Goal: Task Accomplishment & Management: Manage account settings

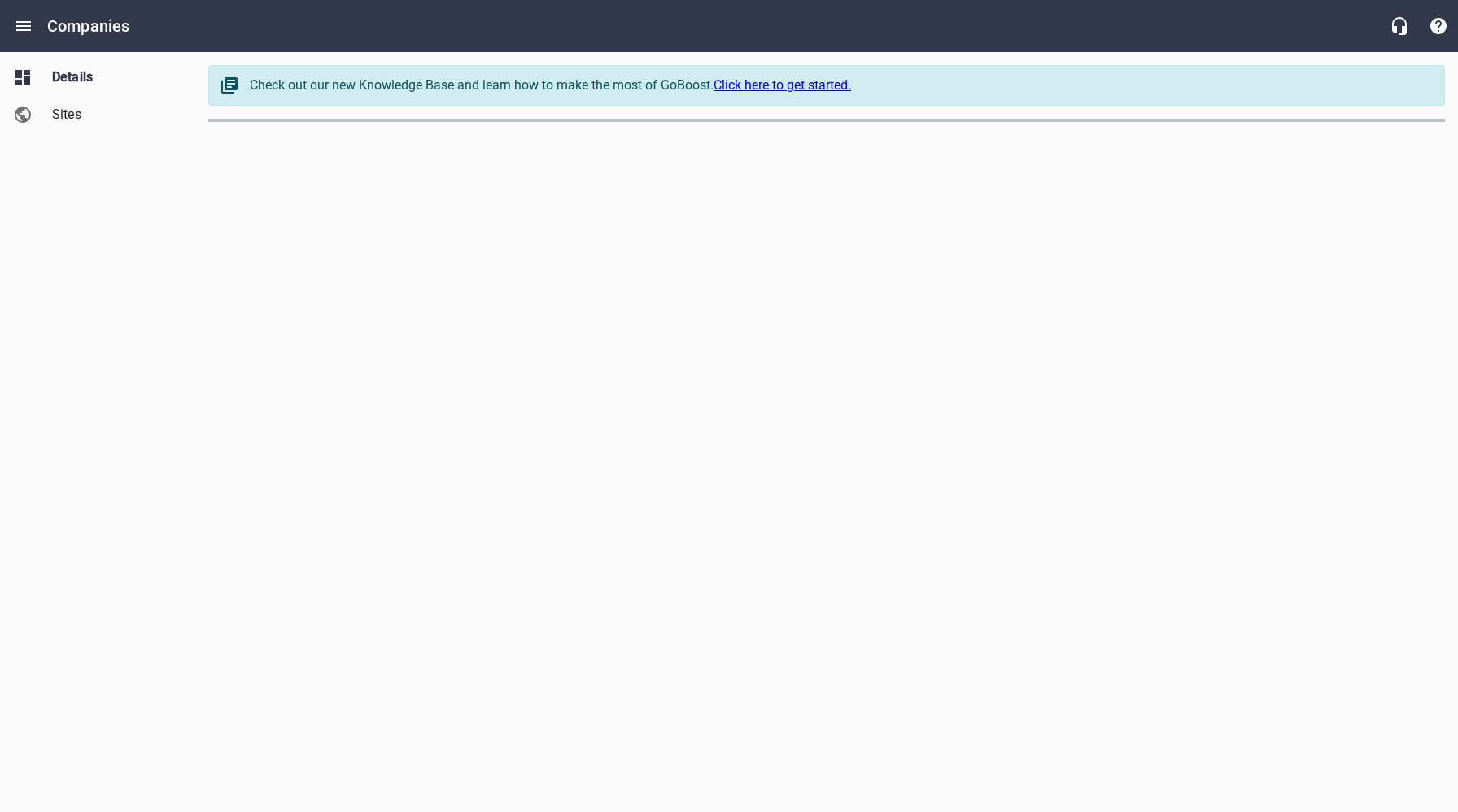
select select "[US_STATE]"
select select "62"
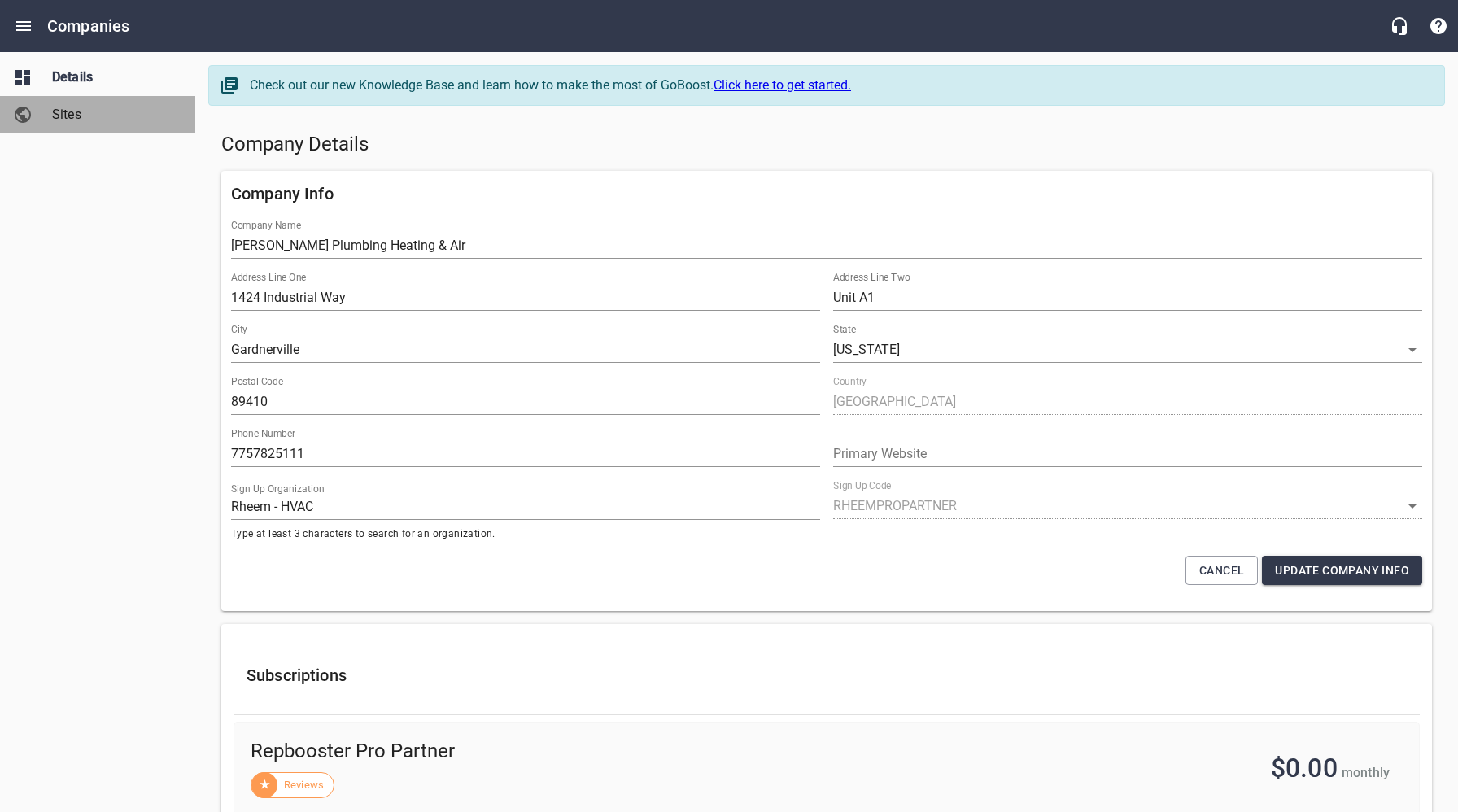
click at [90, 119] on span "Sites" at bounding box center [114, 114] width 124 height 19
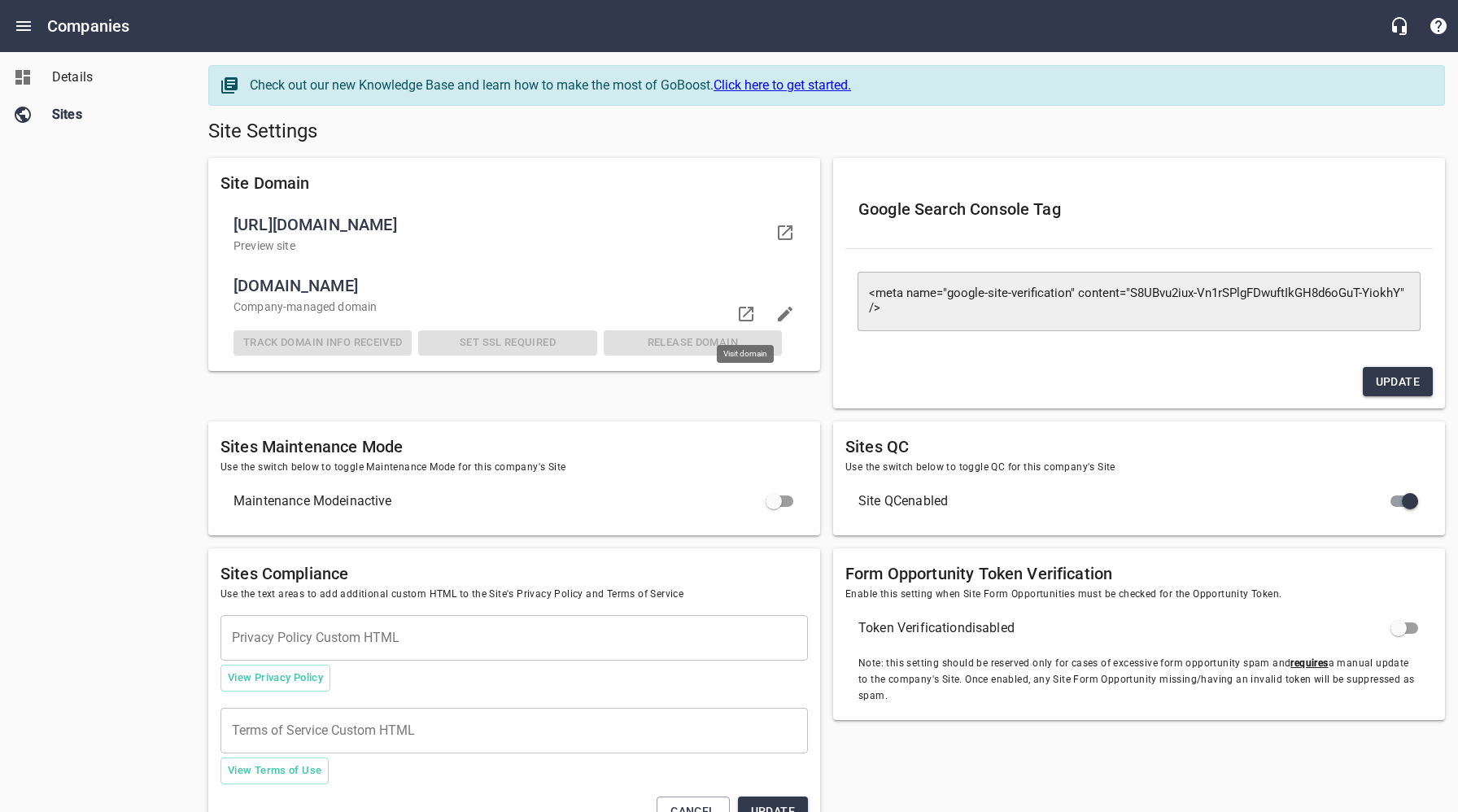
click at [751, 313] on icon at bounding box center [746, 314] width 19 height 19
click at [792, 233] on icon at bounding box center [784, 233] width 19 height 19
click at [747, 312] on icon at bounding box center [747, 314] width 15 height 15
click at [84, 72] on span "Details" at bounding box center [114, 77] width 124 height 19
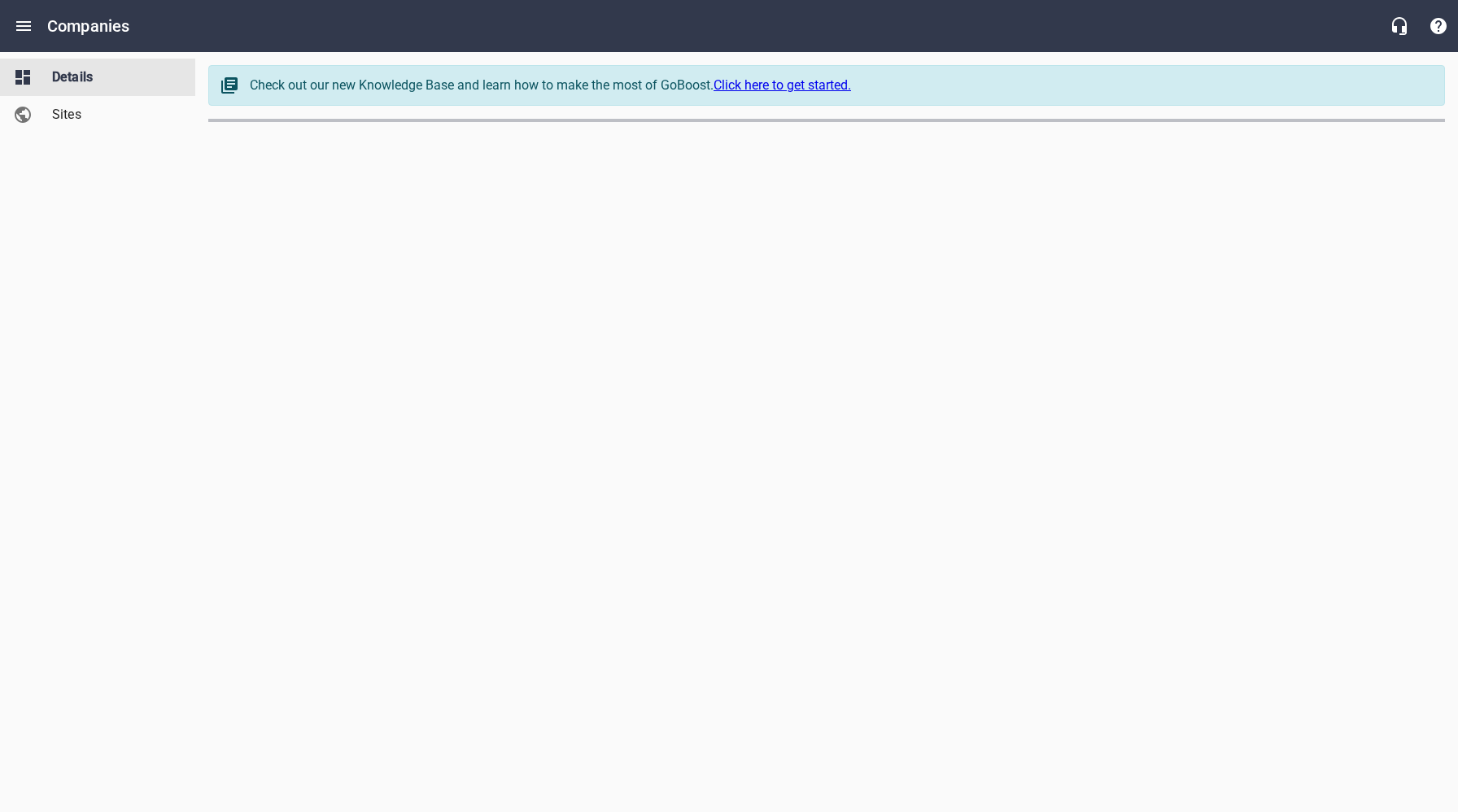
select select "[US_STATE]"
select select "62"
select select "[US_STATE]"
select select "48"
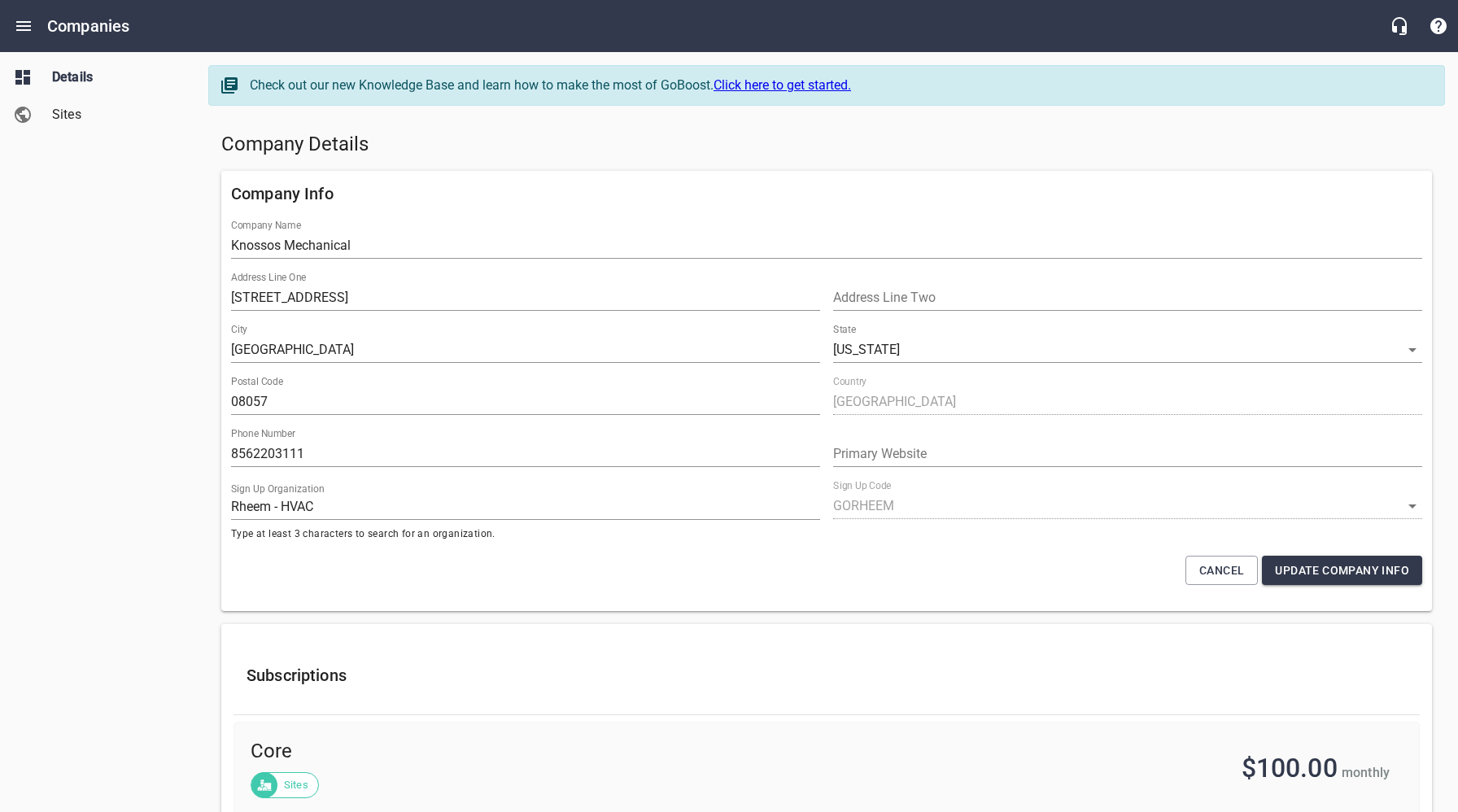
click at [101, 120] on span "Sites" at bounding box center [114, 114] width 124 height 19
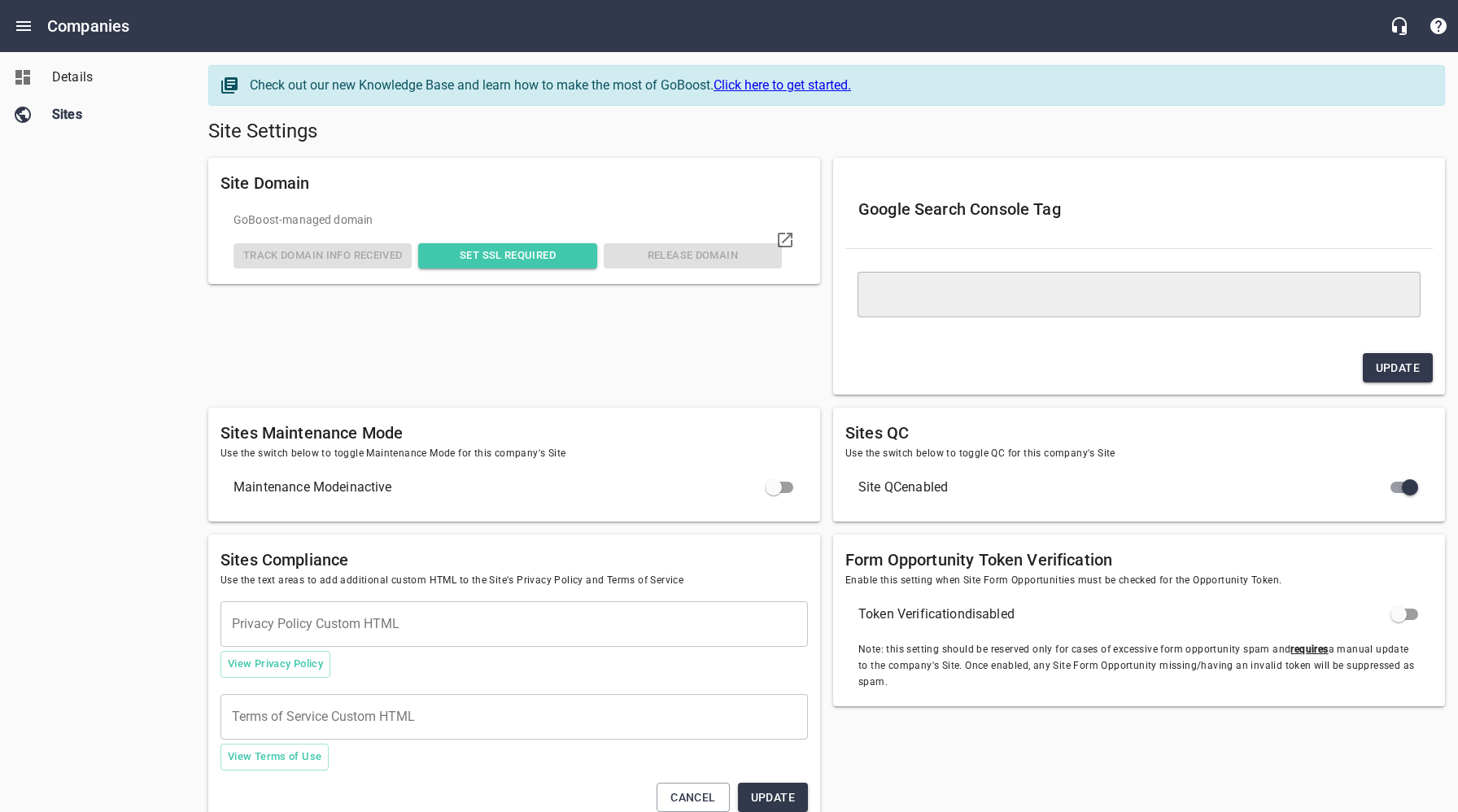
type textarea "<meta name="google-site-verification" content="rrIr3_rRHaxL55V8zqnO7ghMPjH9gks4…"
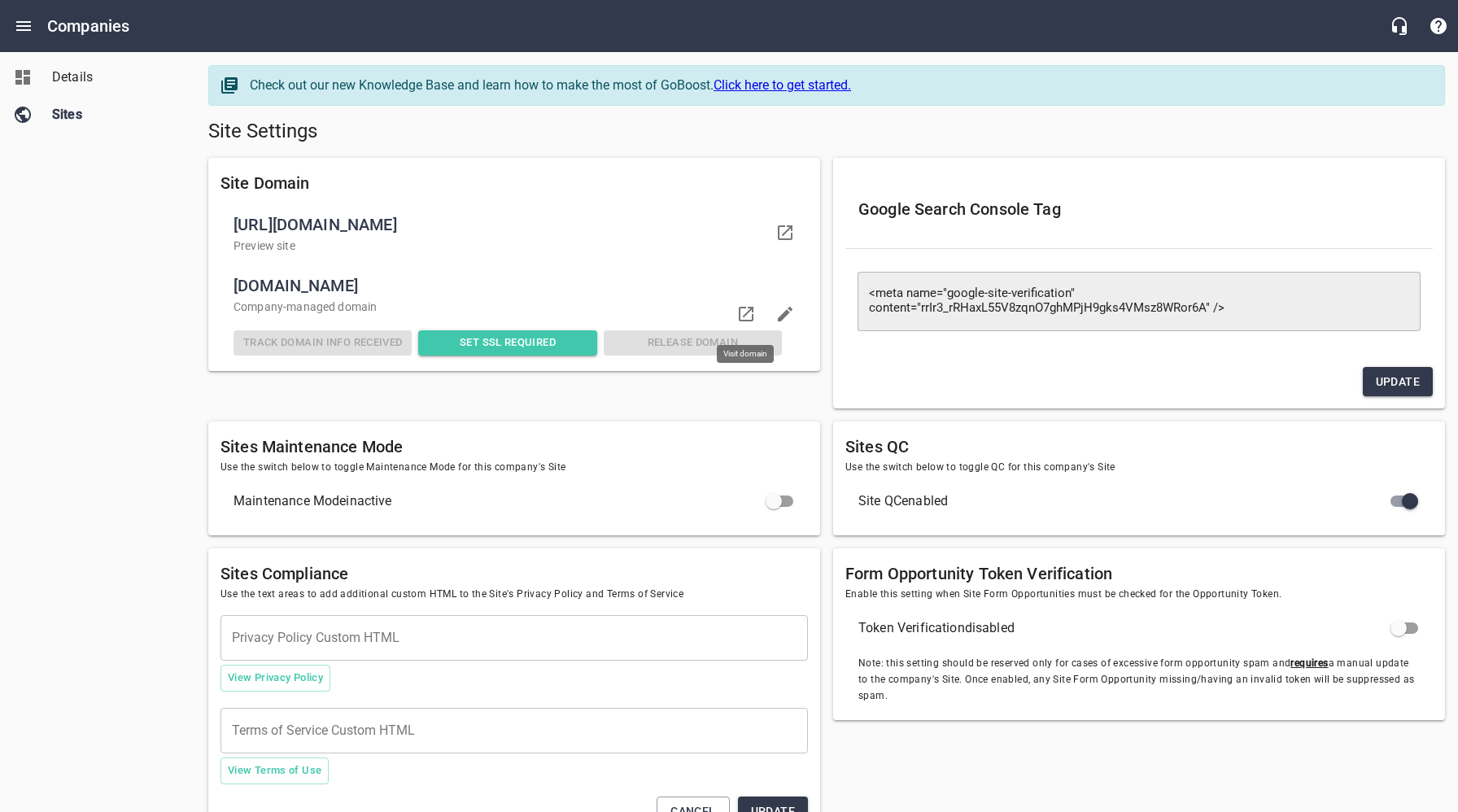
click at [749, 309] on icon at bounding box center [747, 314] width 15 height 15
click at [513, 340] on span "Set SSL Required" at bounding box center [507, 343] width 165 height 18
click at [68, 73] on span "Details" at bounding box center [114, 77] width 124 height 19
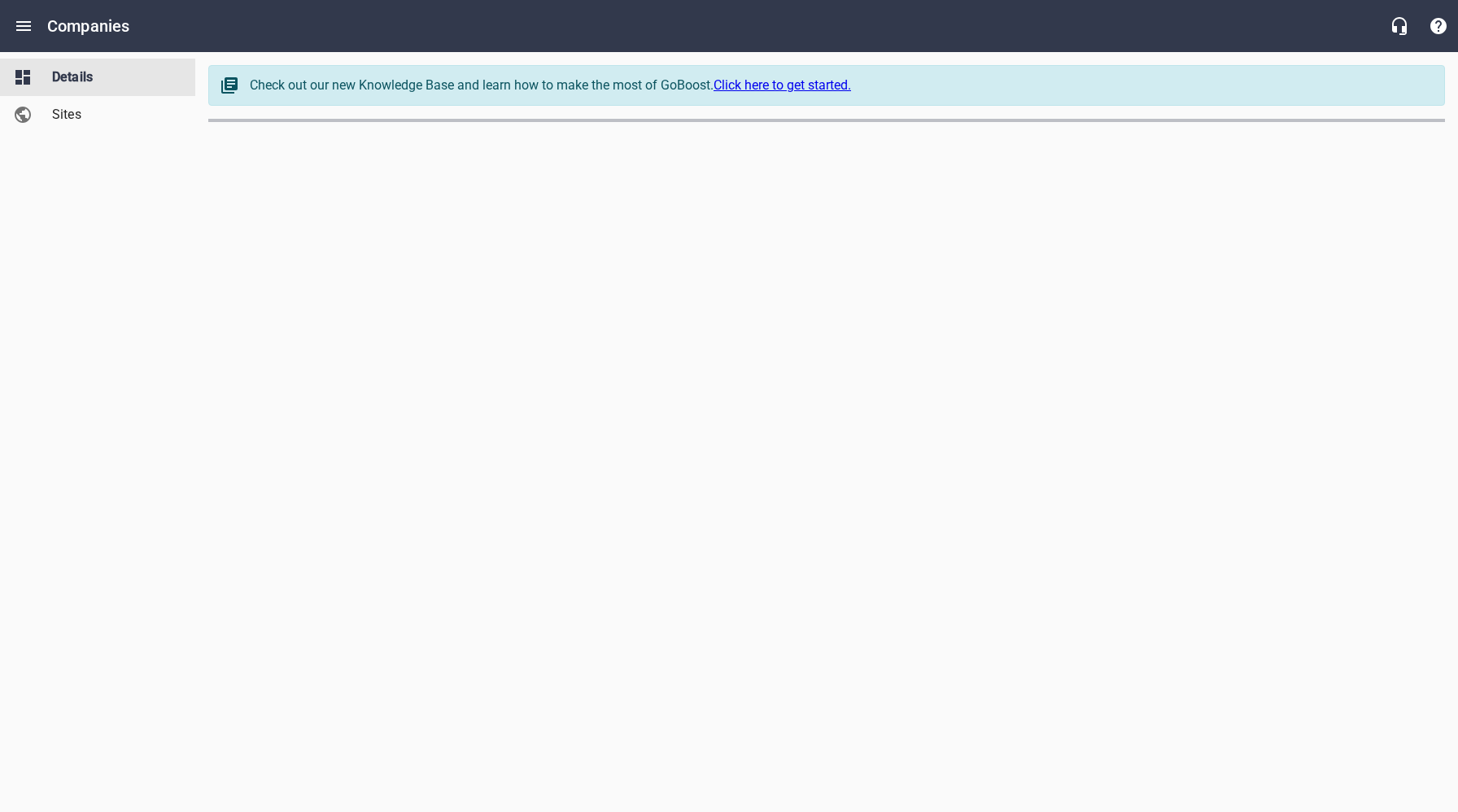
select select "[US_STATE]"
select select "48"
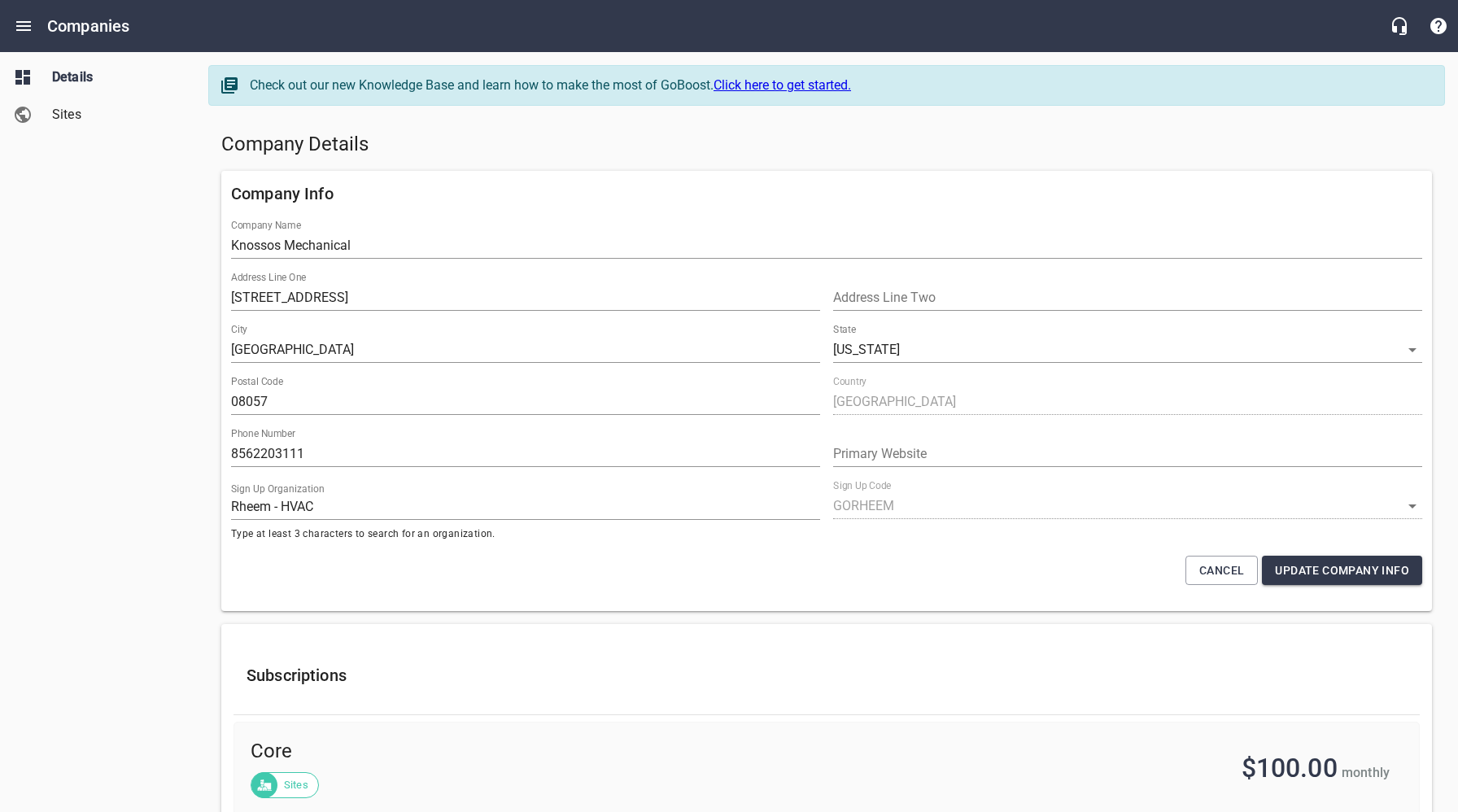
click at [83, 125] on link "Sites" at bounding box center [98, 114] width 196 height 38
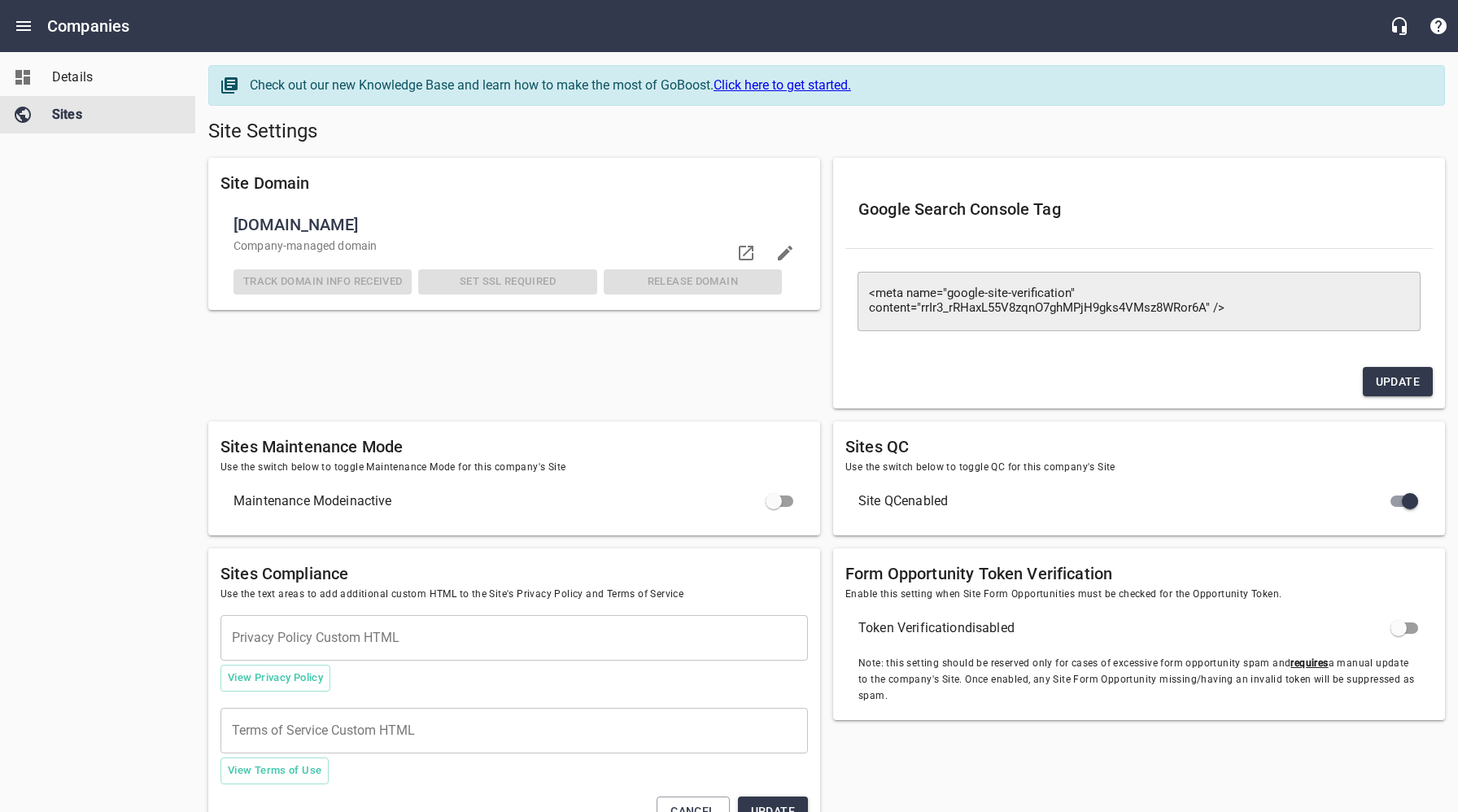
type textarea "<meta name="google-site-verification" content="rrIr3_rRHaxL55V8zqnO7ghMPjH9gks4…"
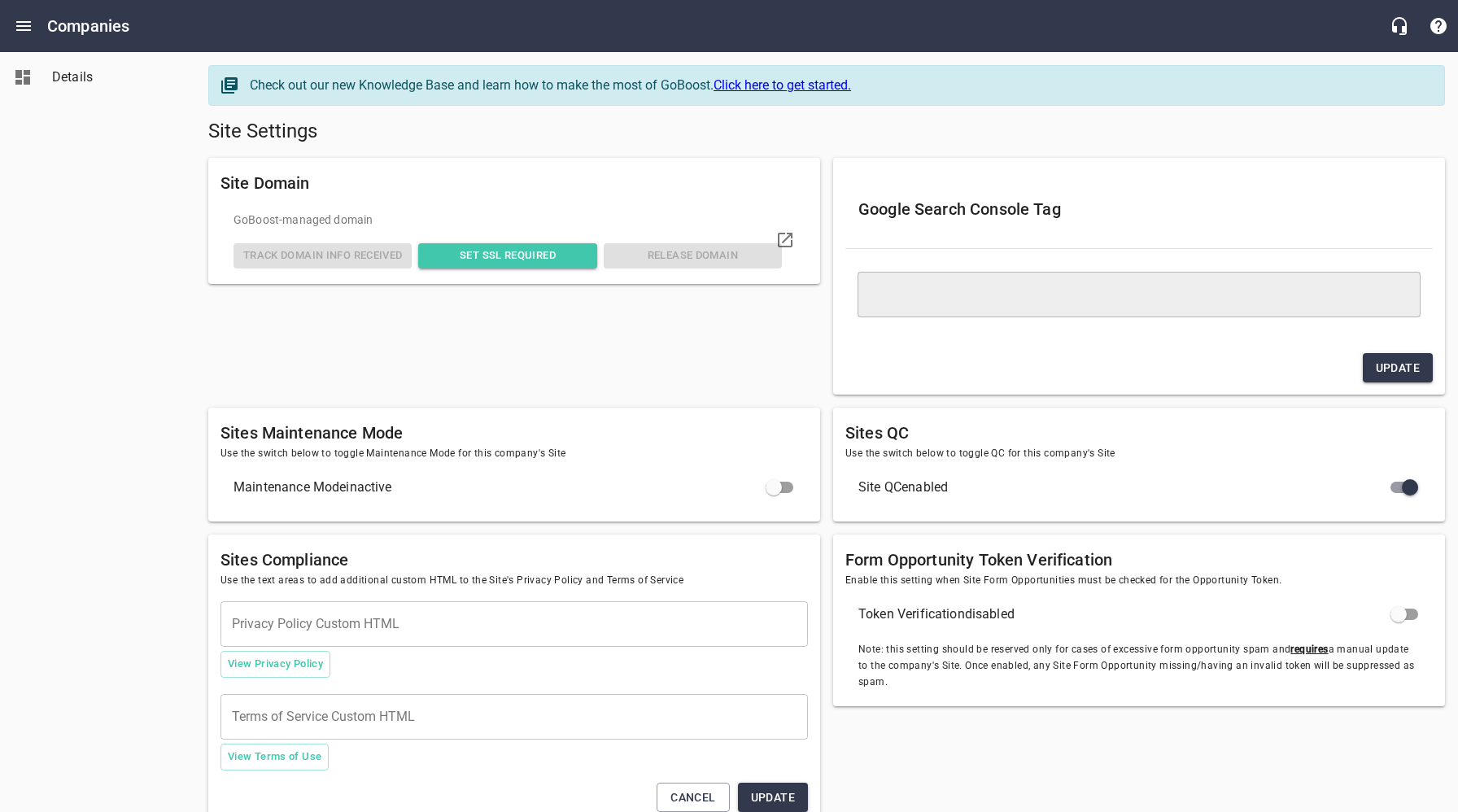
type textarea "<meta name="google-site-verification" content="S8UBvu2iux-Vn1rSPlgFDwuftIkGH8d6…"
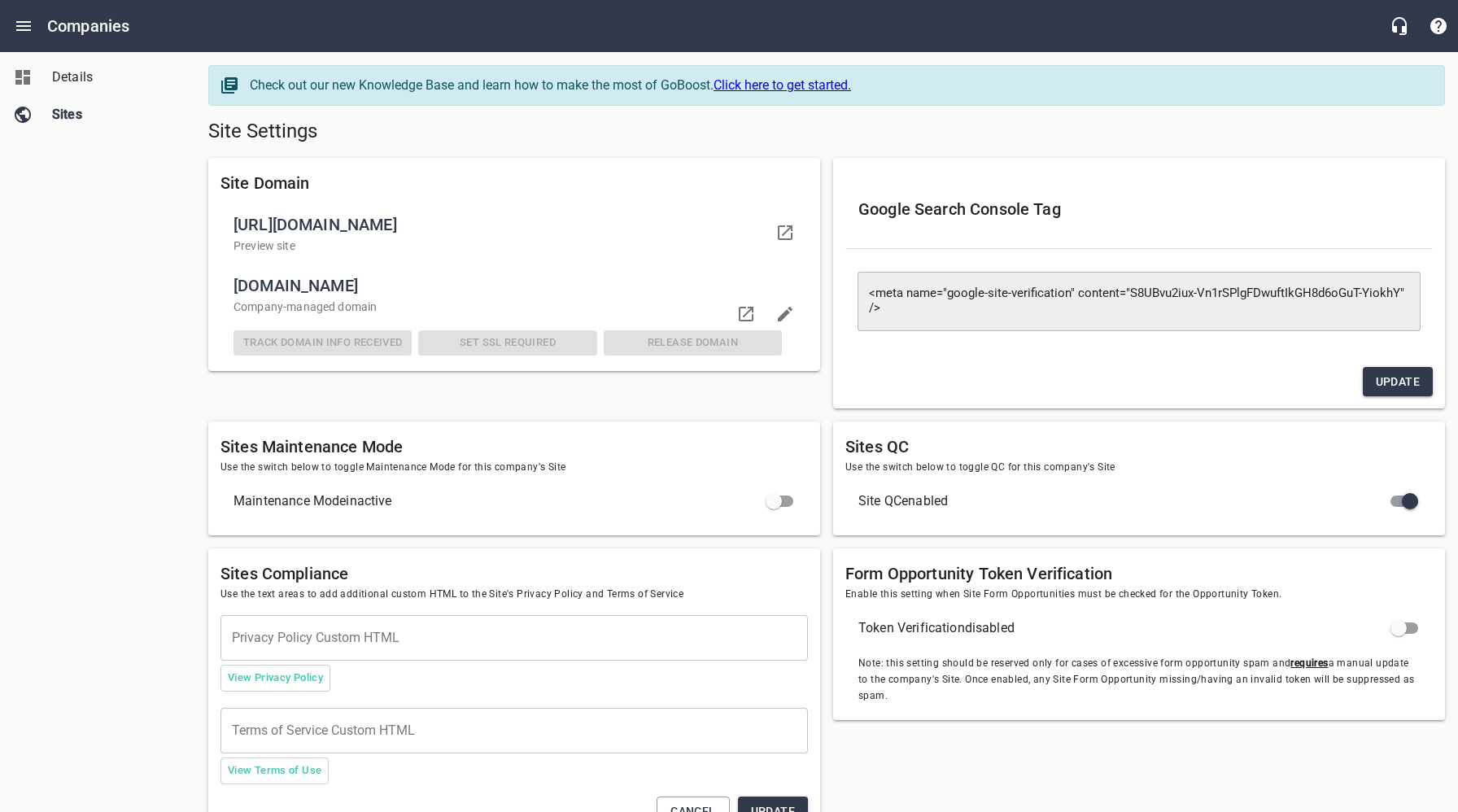
click at [158, 383] on div "Details Sites" at bounding box center [98, 406] width 196 height 812
click at [66, 72] on span "Details" at bounding box center [114, 77] width 124 height 19
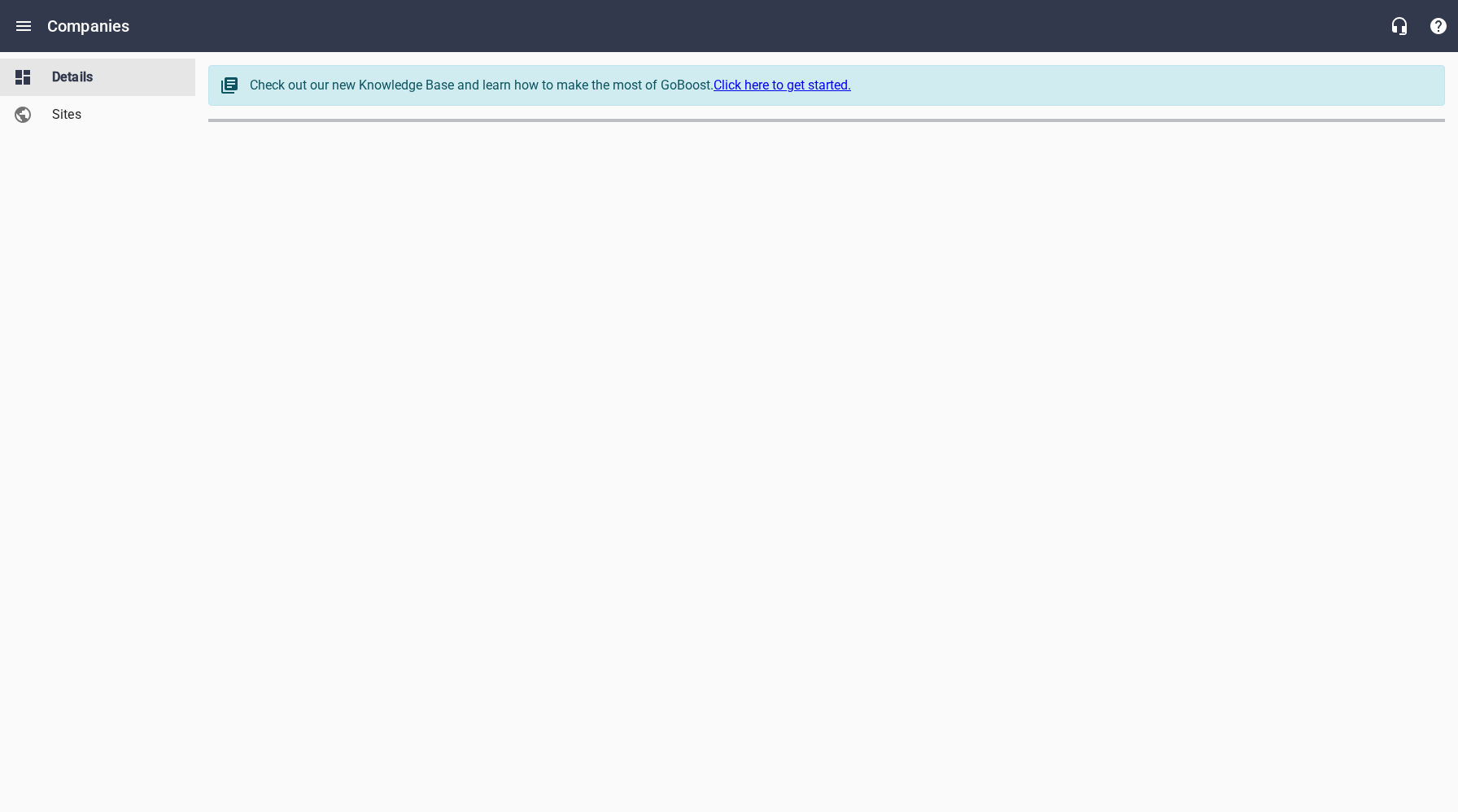
select select "[US_STATE]"
select select "62"
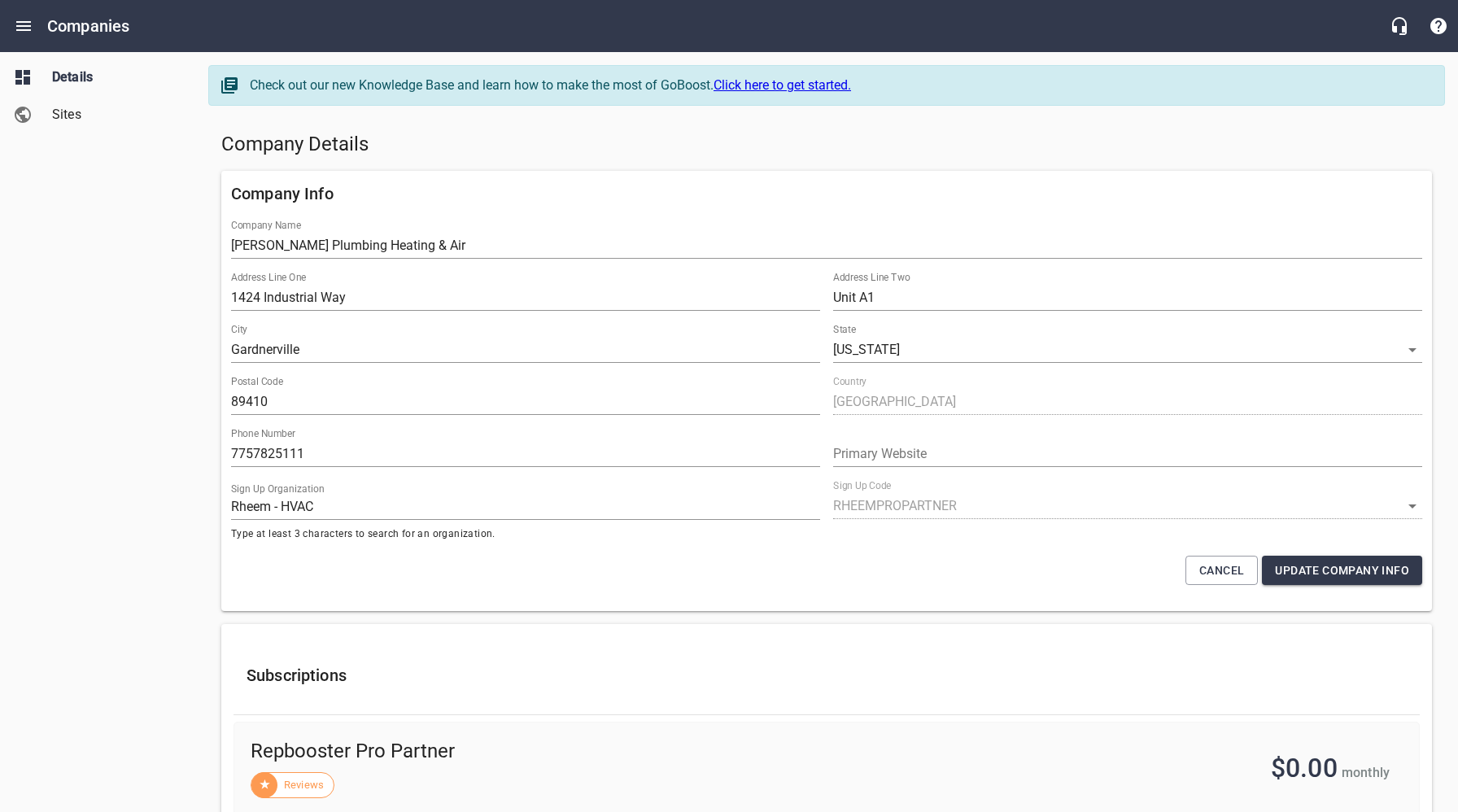
click at [692, 150] on h5 "Company Details" at bounding box center [827, 145] width 1211 height 26
click at [102, 113] on span "Sites" at bounding box center [114, 114] width 124 height 19
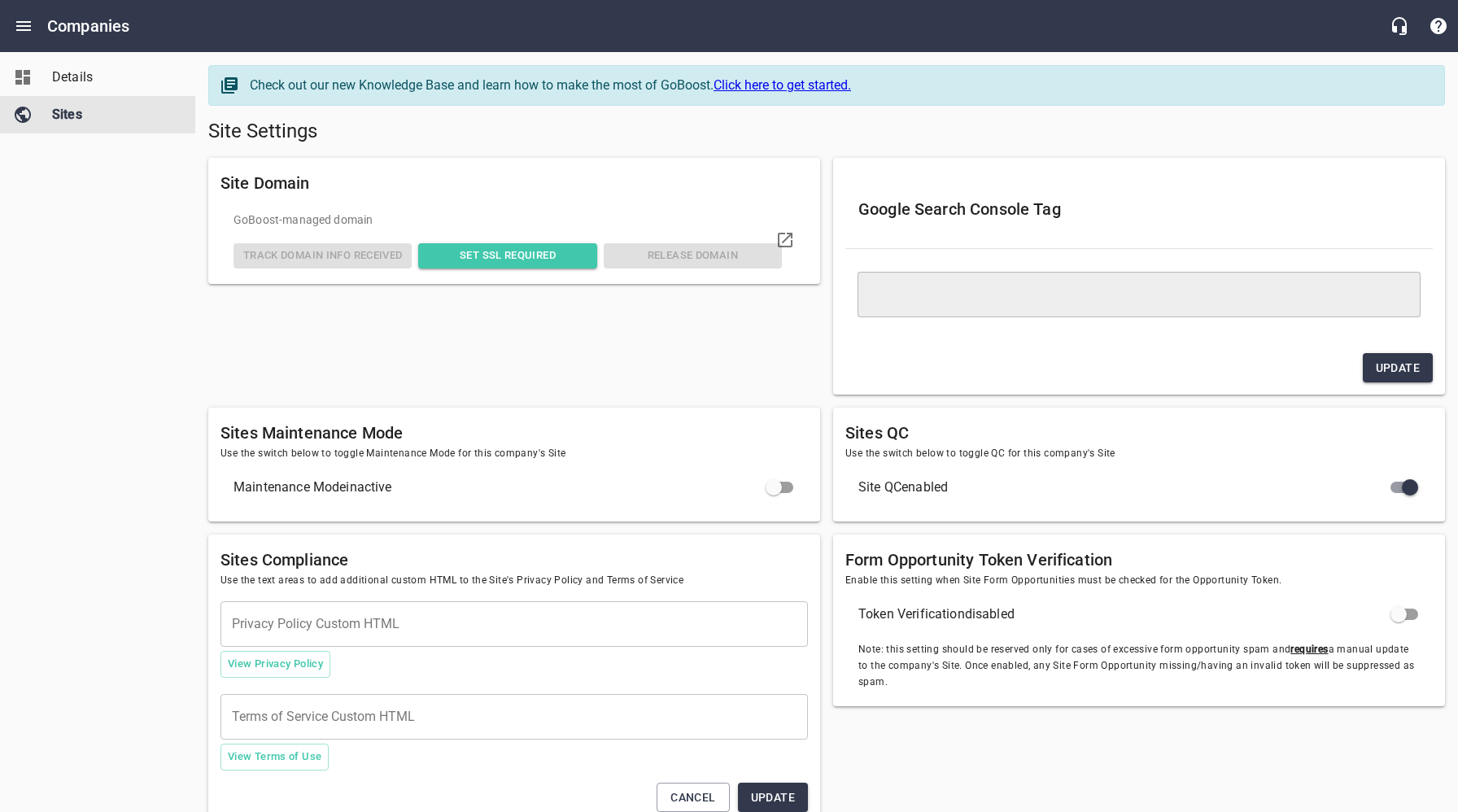
type textarea "<meta name="google-site-verification" content="S8UBvu2iux-Vn1rSPlgFDwuftIkGH8d6…"
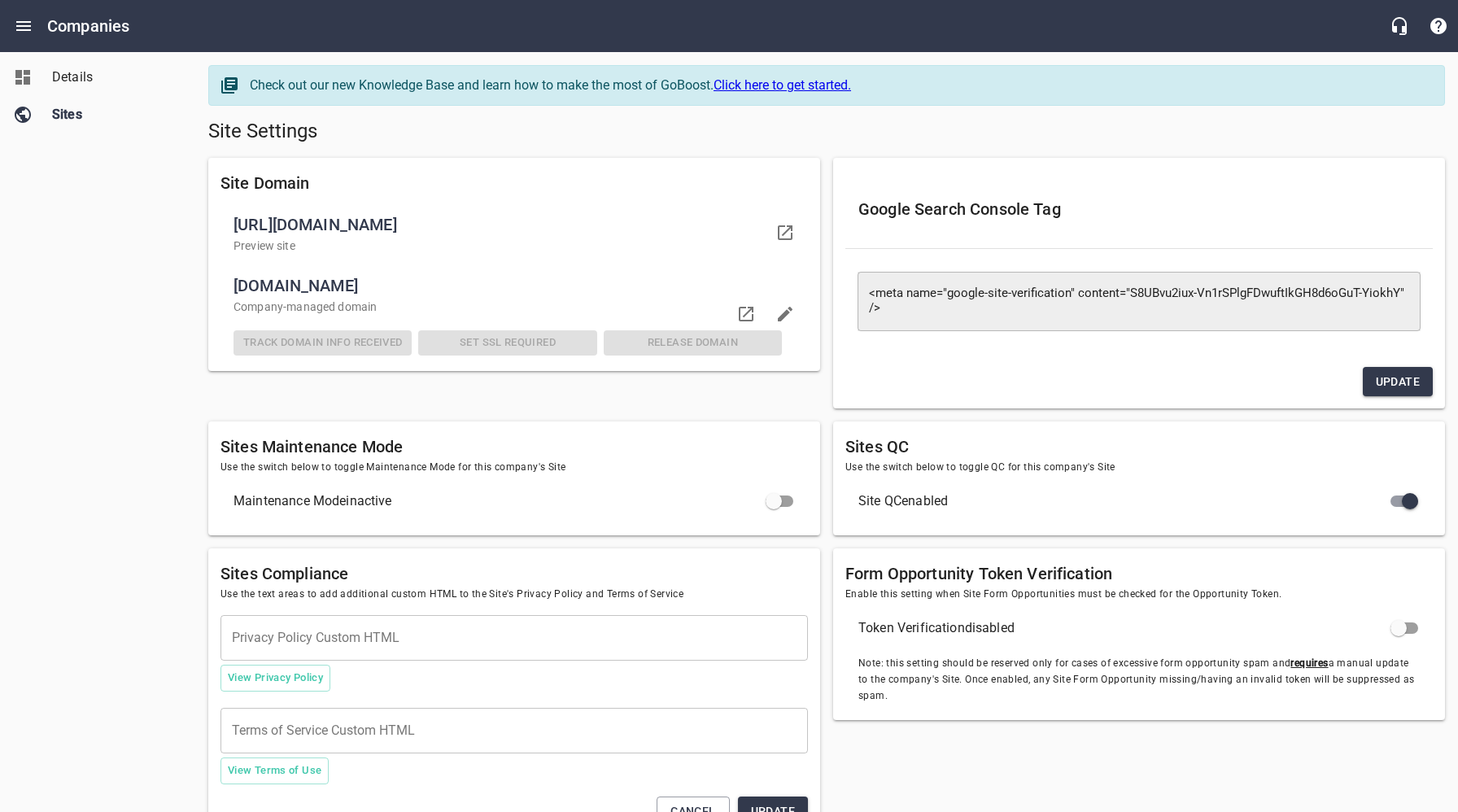
drag, startPoint x: 384, startPoint y: 287, endPoint x: 237, endPoint y: 291, distance: 147.1
click at [237, 291] on span "[DOMAIN_NAME]" at bounding box center [508, 285] width 548 height 26
copy span "[DOMAIN_NAME]"
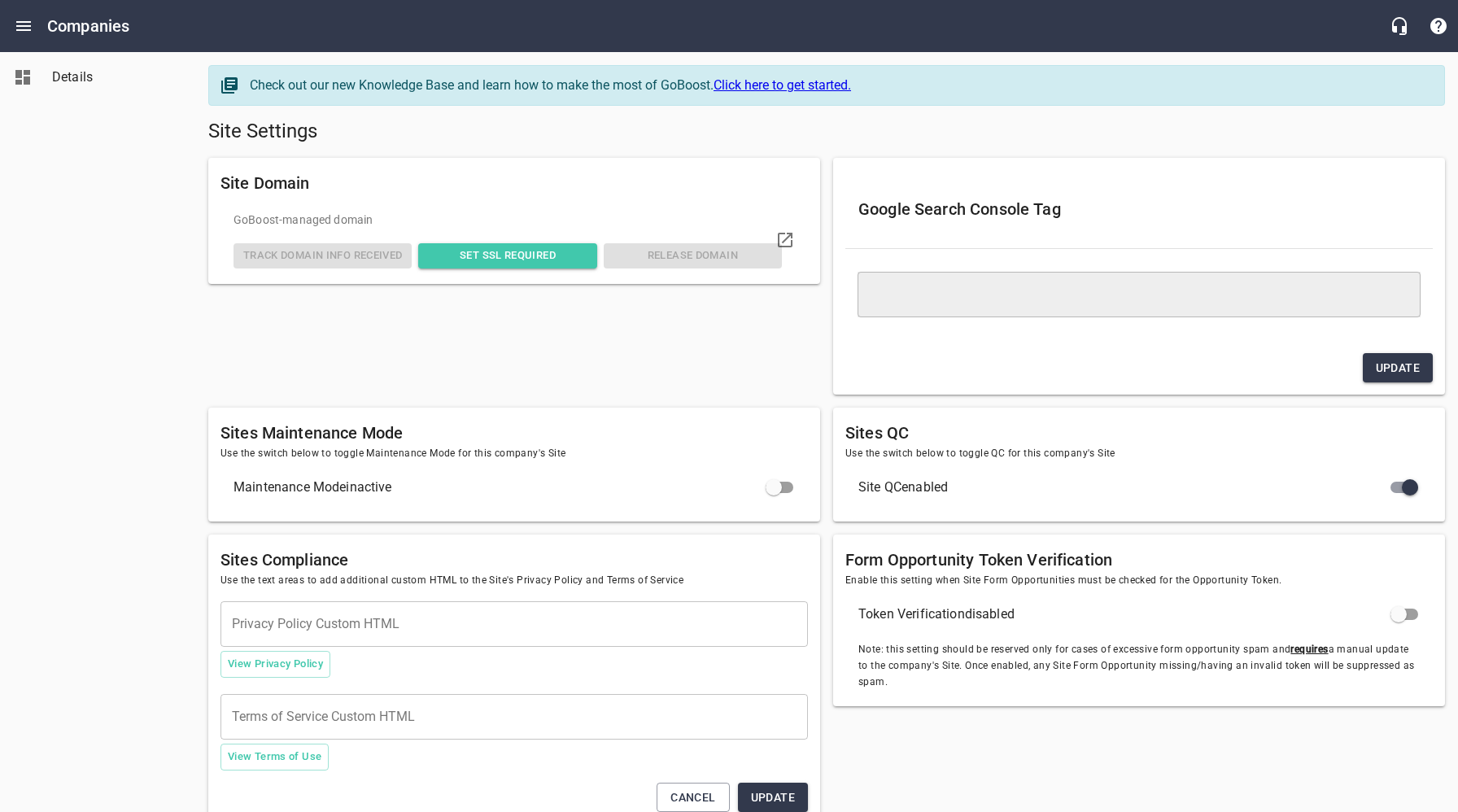
type textarea "<meta name="google-site-verification" content="rrIr3_rRHaxL55V8zqnO7ghMPjH9gks4…"
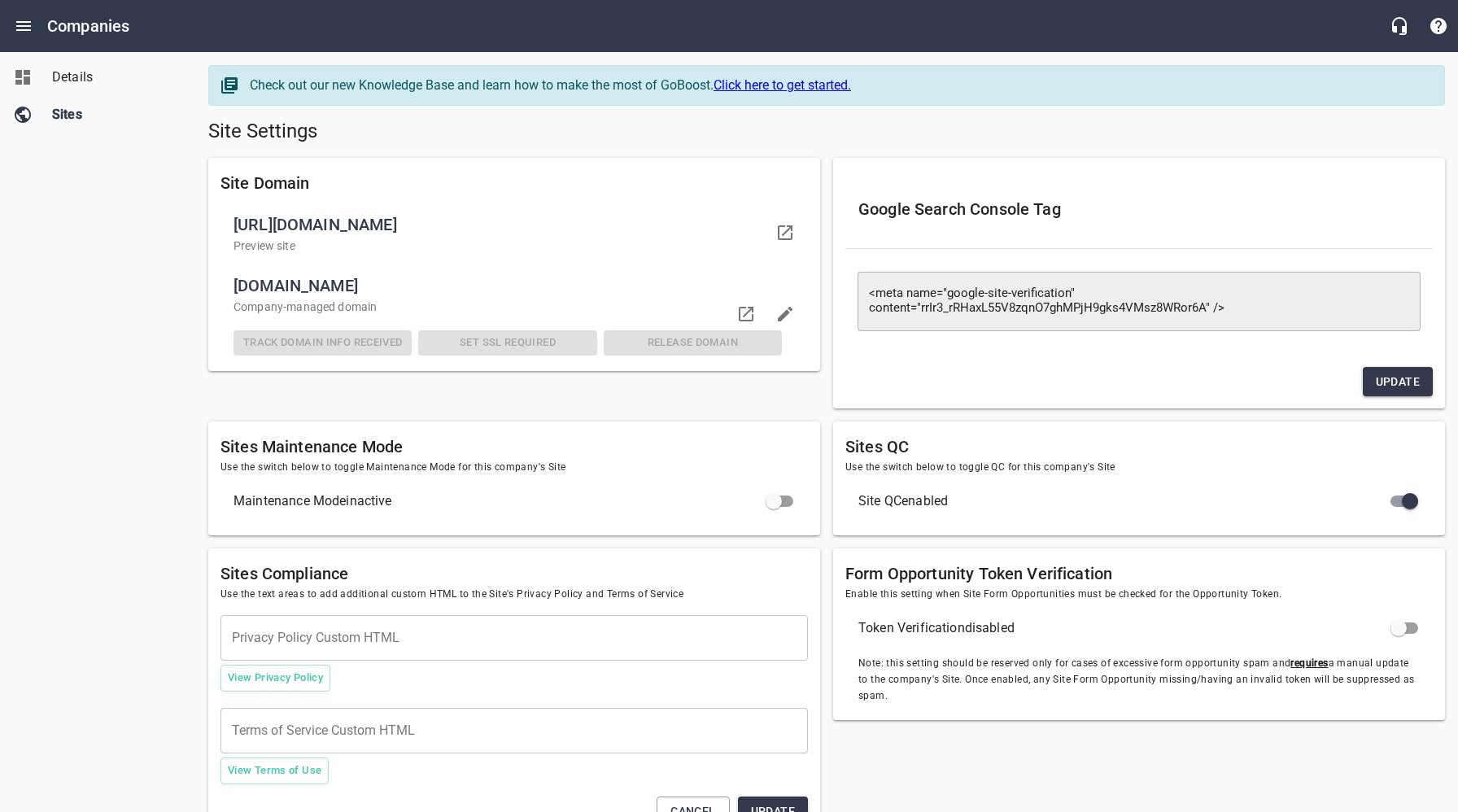
drag, startPoint x: 395, startPoint y: 287, endPoint x: 230, endPoint y: 289, distance: 165.0
click at [230, 289] on li "knossosservices.com Company -managed domain Track Domain Info Received Set SSL …" at bounding box center [514, 314] width 588 height 101
copy span "knossosservices.com"
click at [69, 86] on span "Details" at bounding box center [114, 77] width 124 height 19
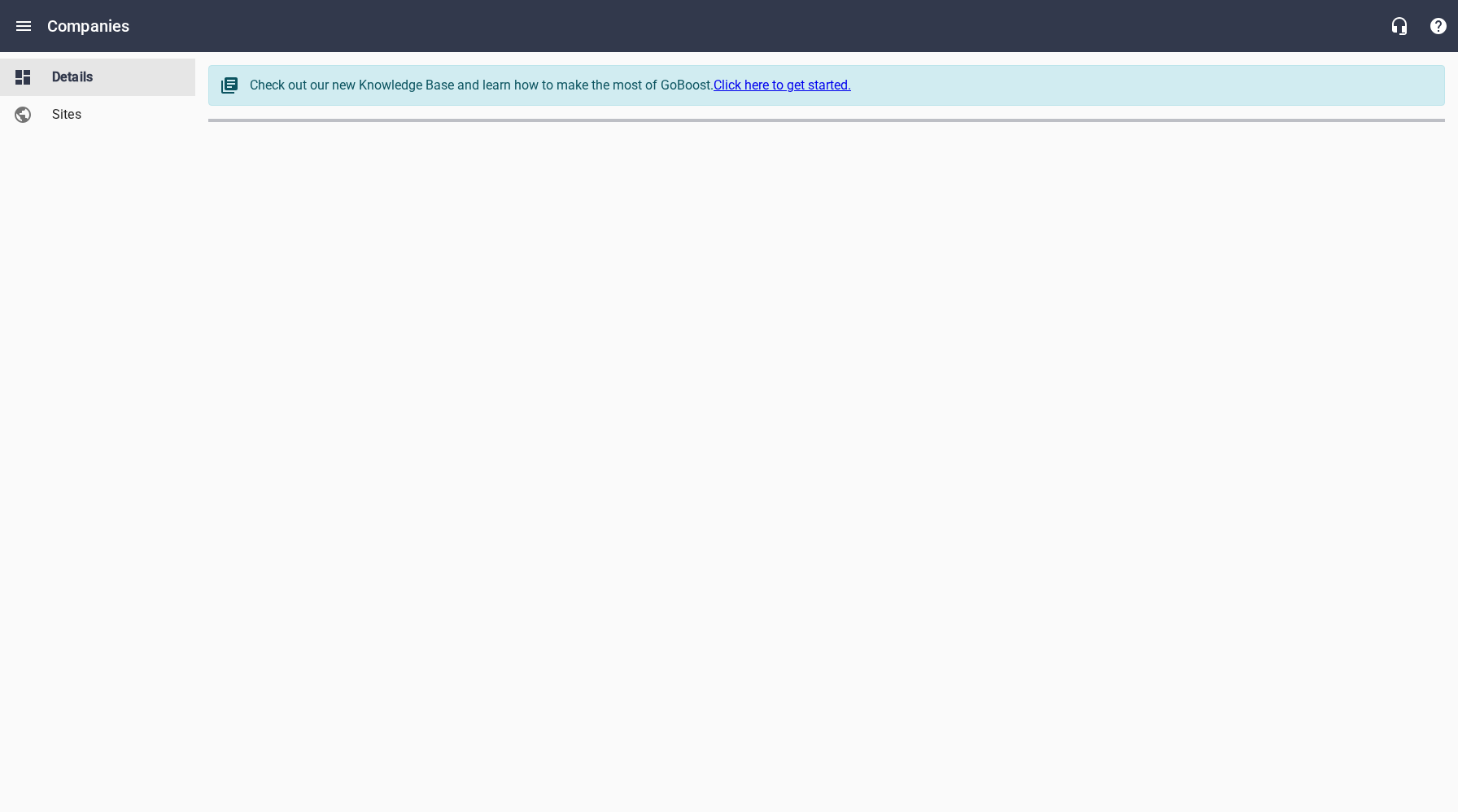
select select "[US_STATE]"
select select "48"
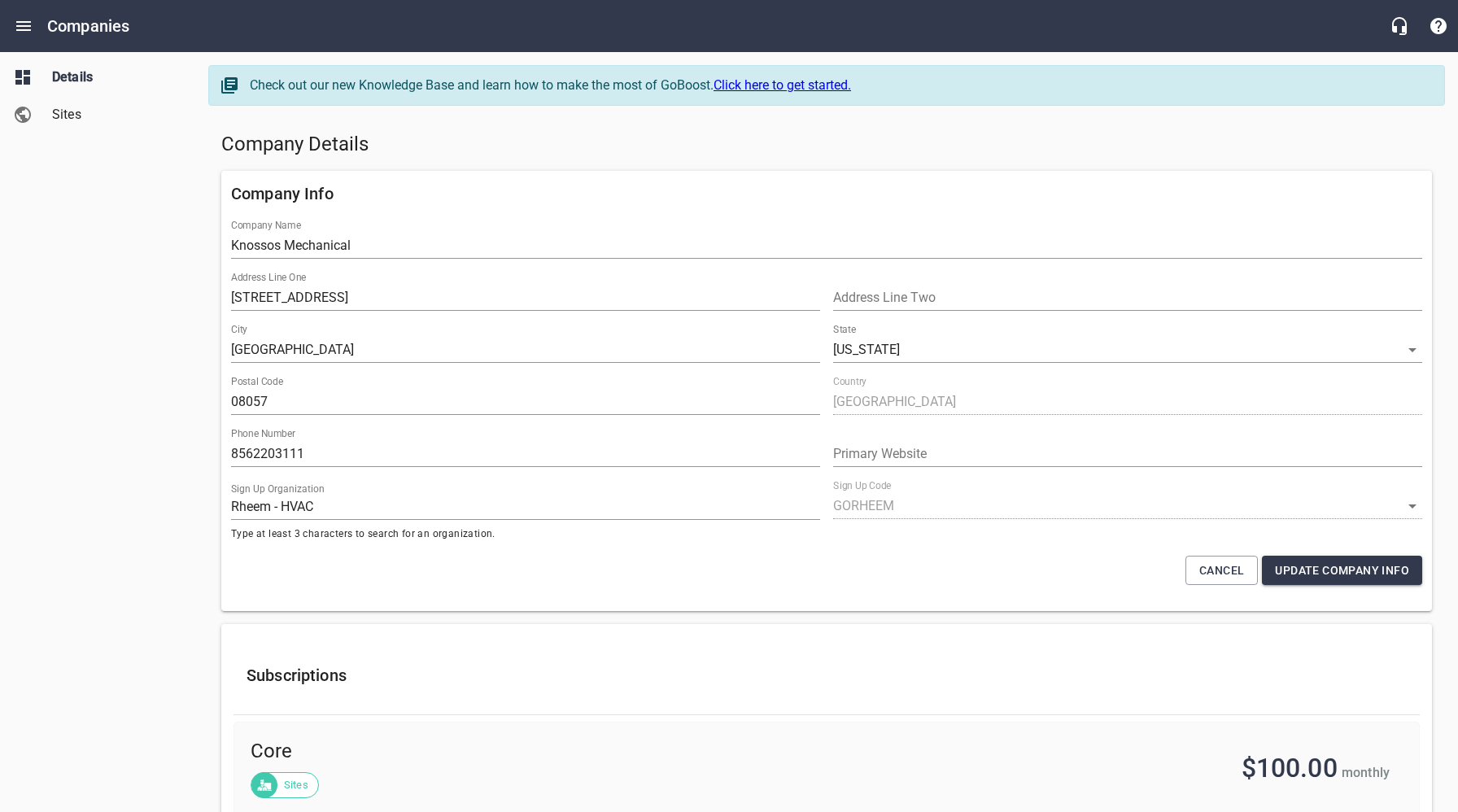
drag, startPoint x: 126, startPoint y: 237, endPoint x: 108, endPoint y: 145, distance: 93.7
click at [126, 236] on div "Details Sites" at bounding box center [98, 406] width 196 height 812
click at [26, 24] on icon "Open drawer" at bounding box center [23, 26] width 19 height 19
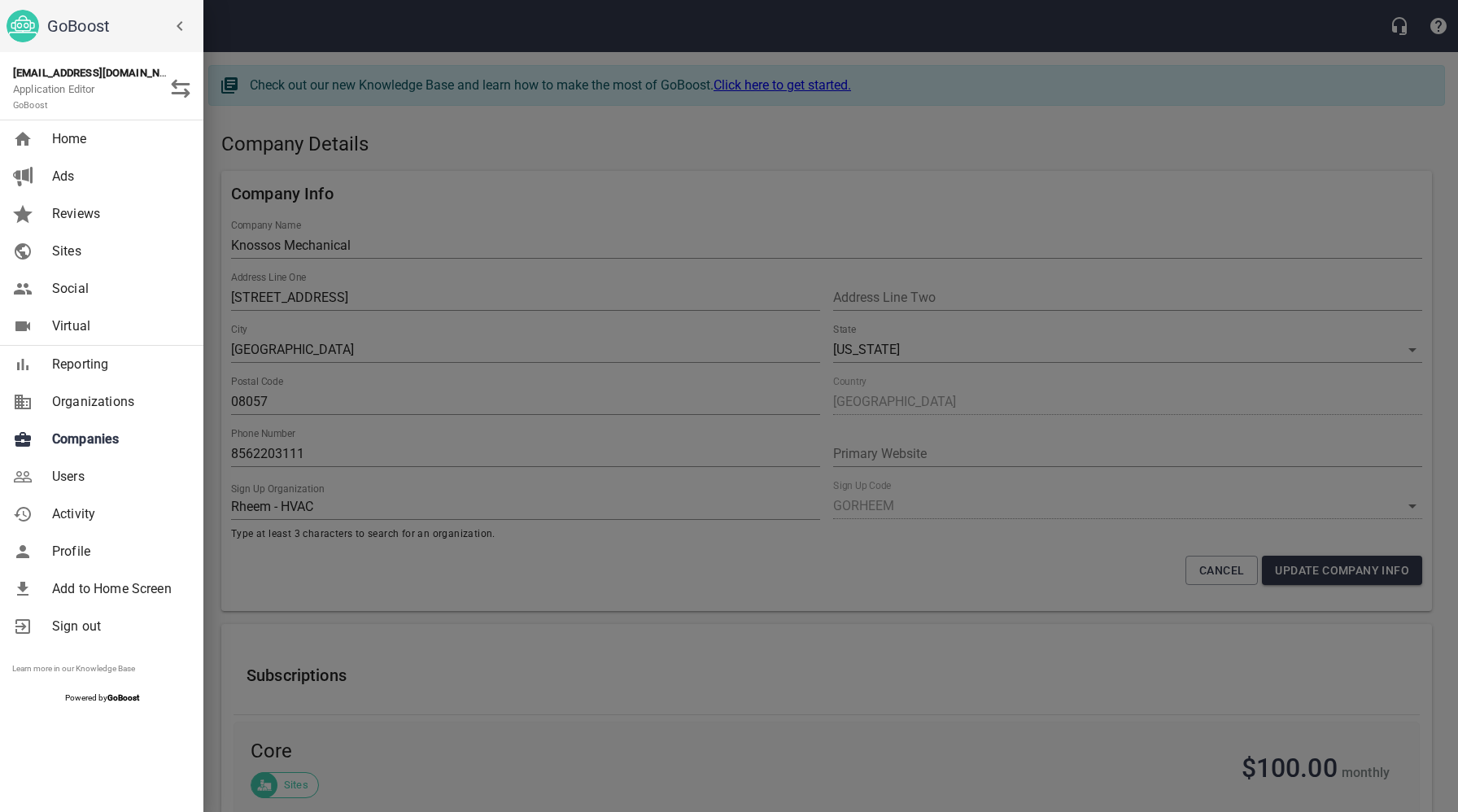
click at [94, 439] on span "Companies" at bounding box center [117, 439] width 132 height 19
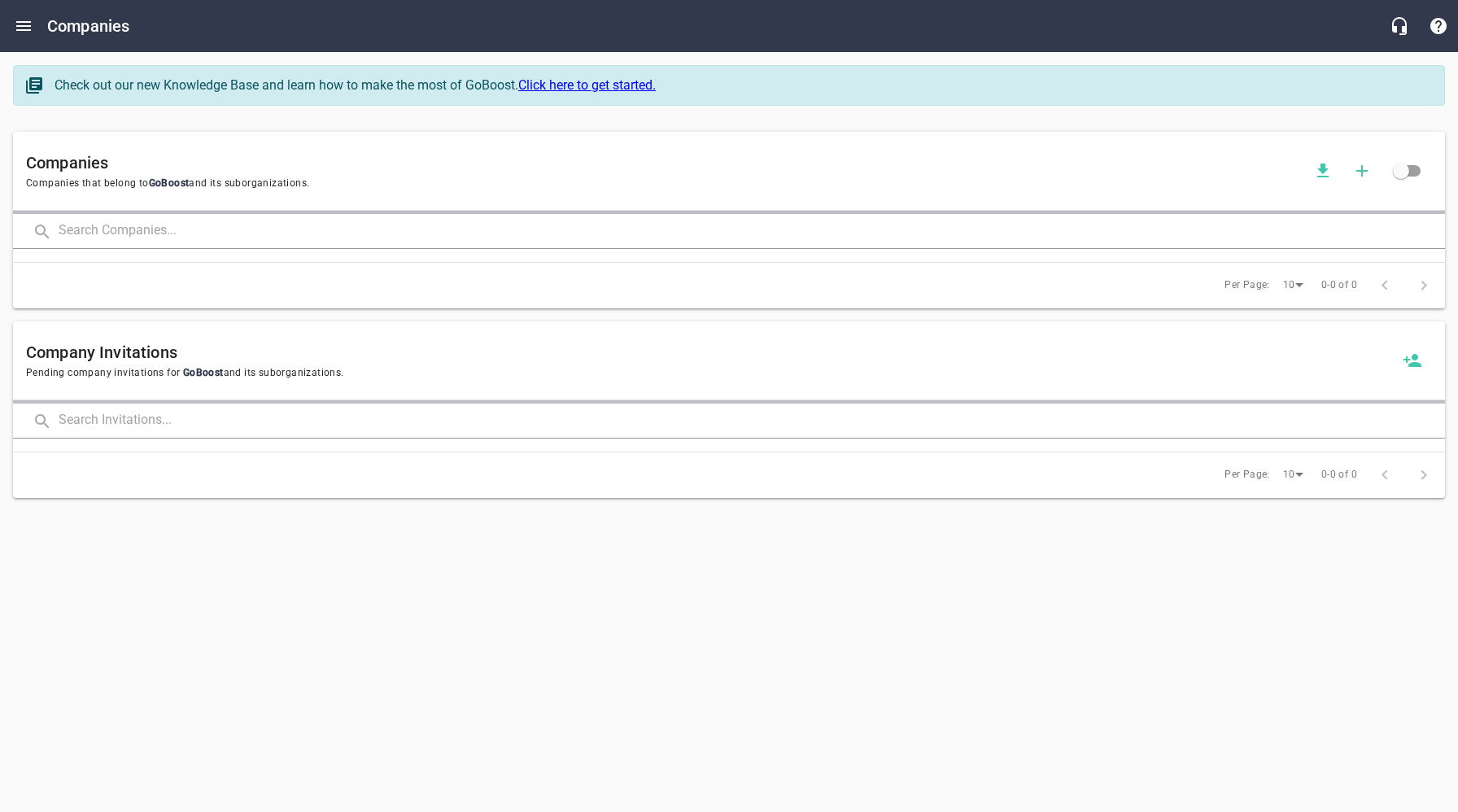
click at [250, 232] on input "text" at bounding box center [751, 232] width 1386 height 35
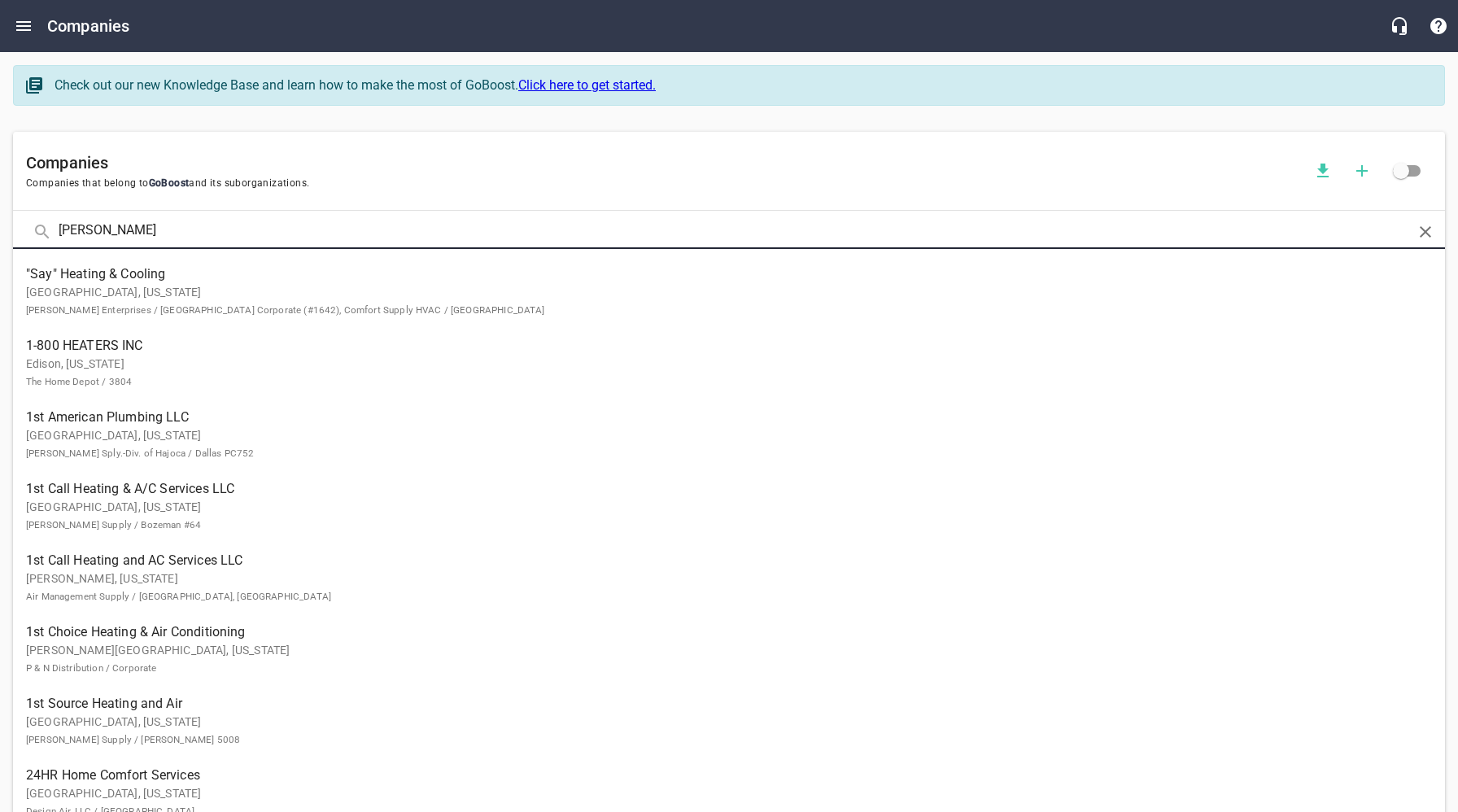
type input "Hetzel"
click button at bounding box center [0, 0] width 0 height 0
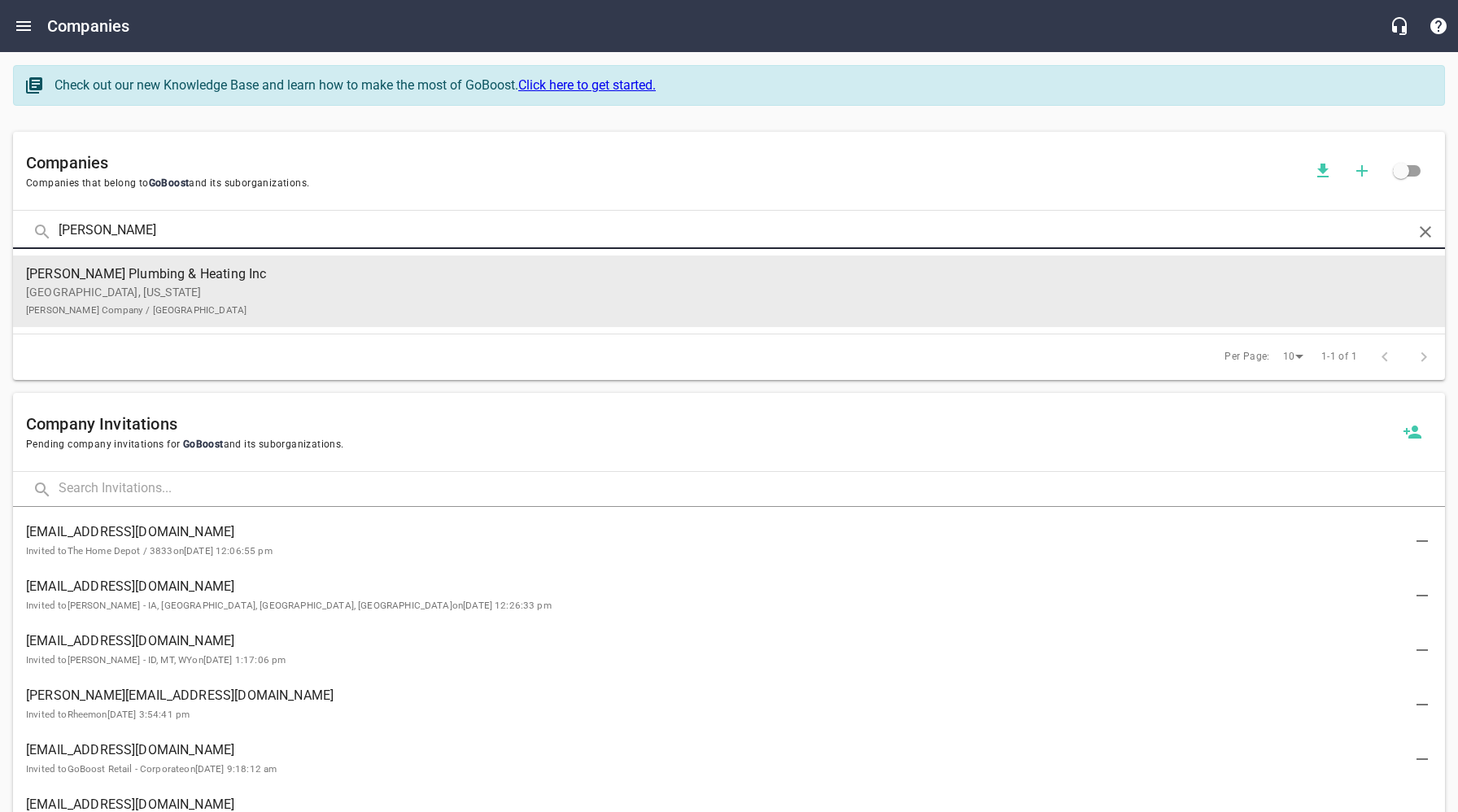
click at [209, 269] on span "Hetzel Plumbing & Heating Inc" at bounding box center [715, 274] width 1380 height 19
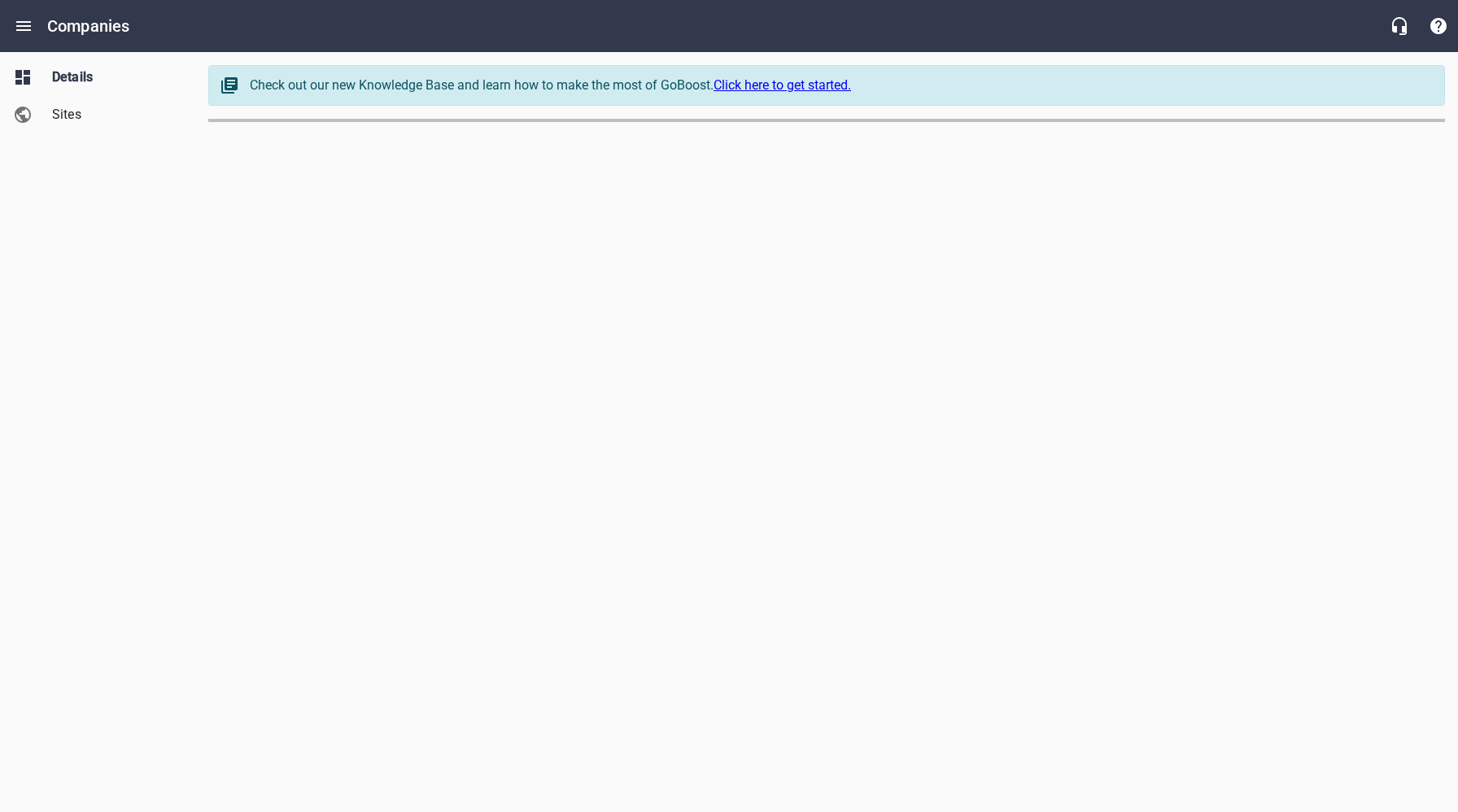
select select "[US_STATE]"
select select "63"
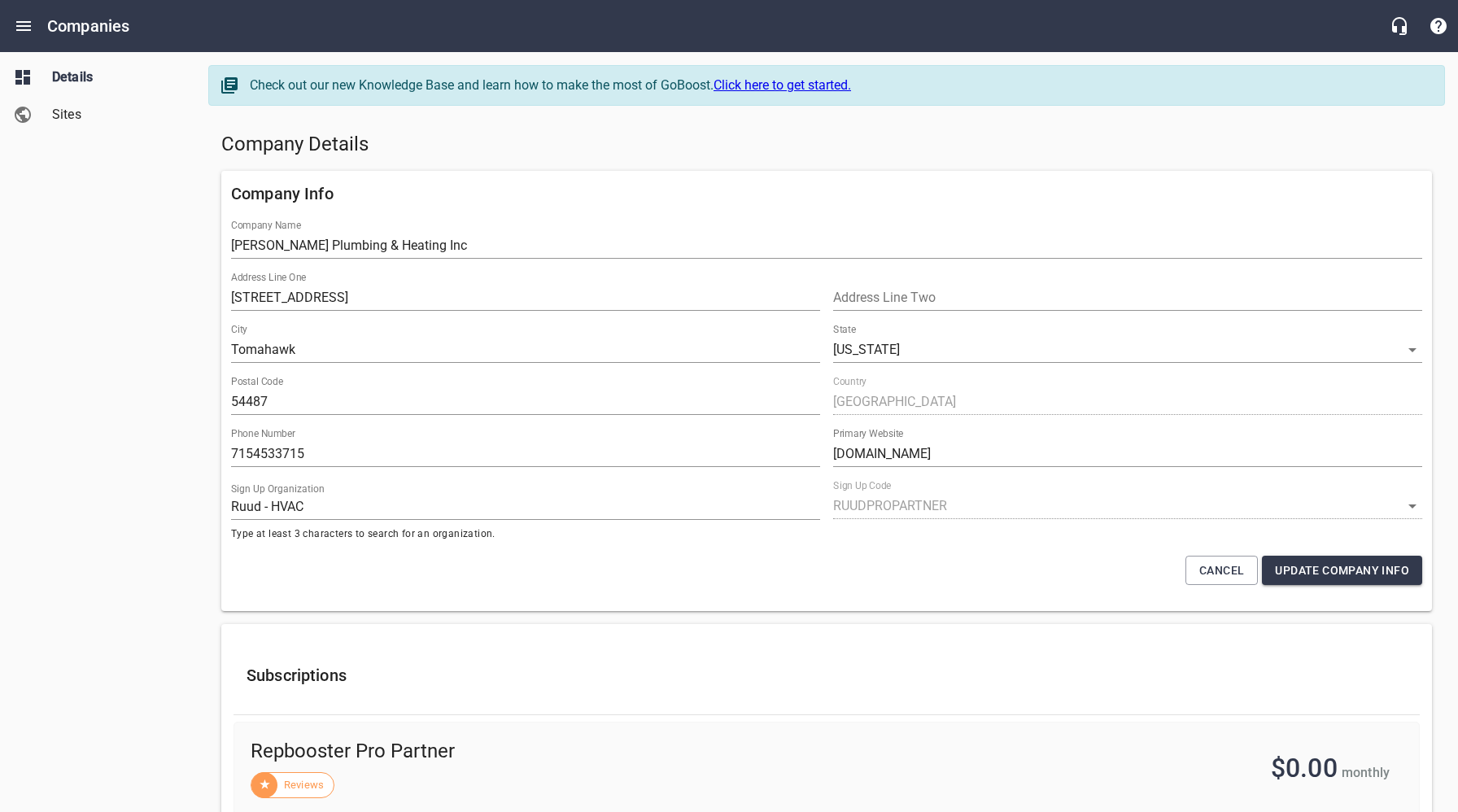
scroll to position [2, 0]
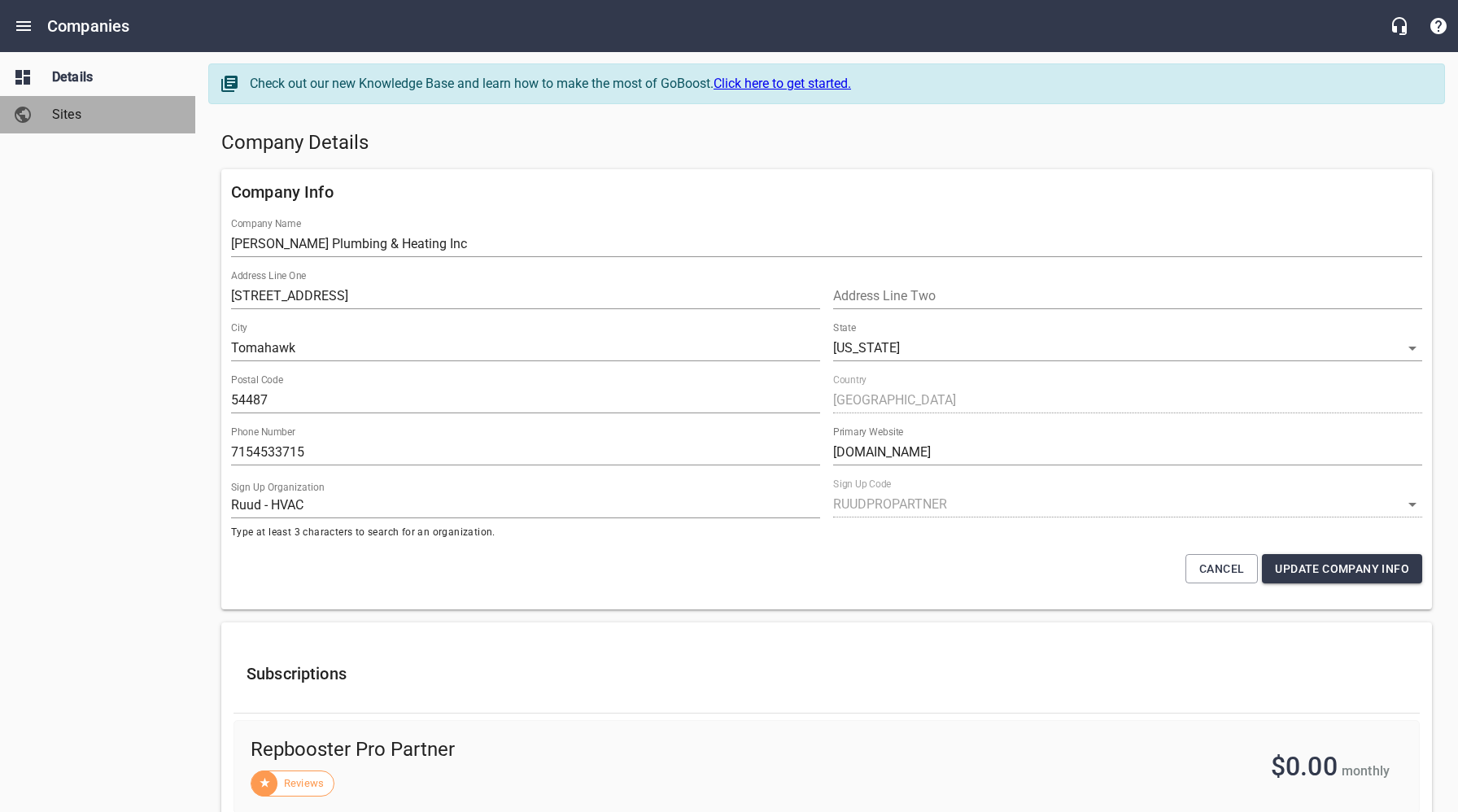
click at [70, 120] on span "Sites" at bounding box center [114, 114] width 124 height 19
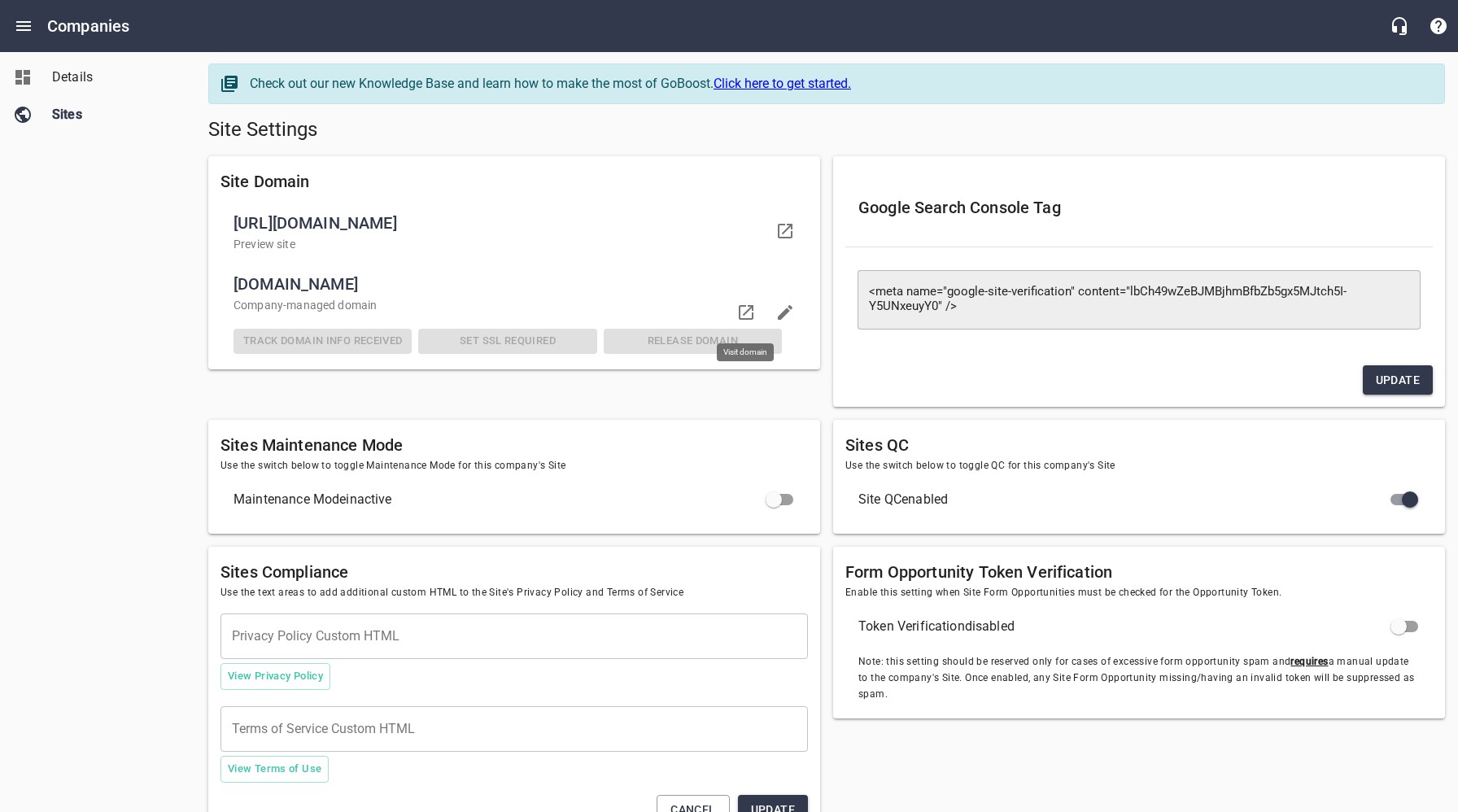
click at [748, 313] on icon at bounding box center [746, 312] width 19 height 19
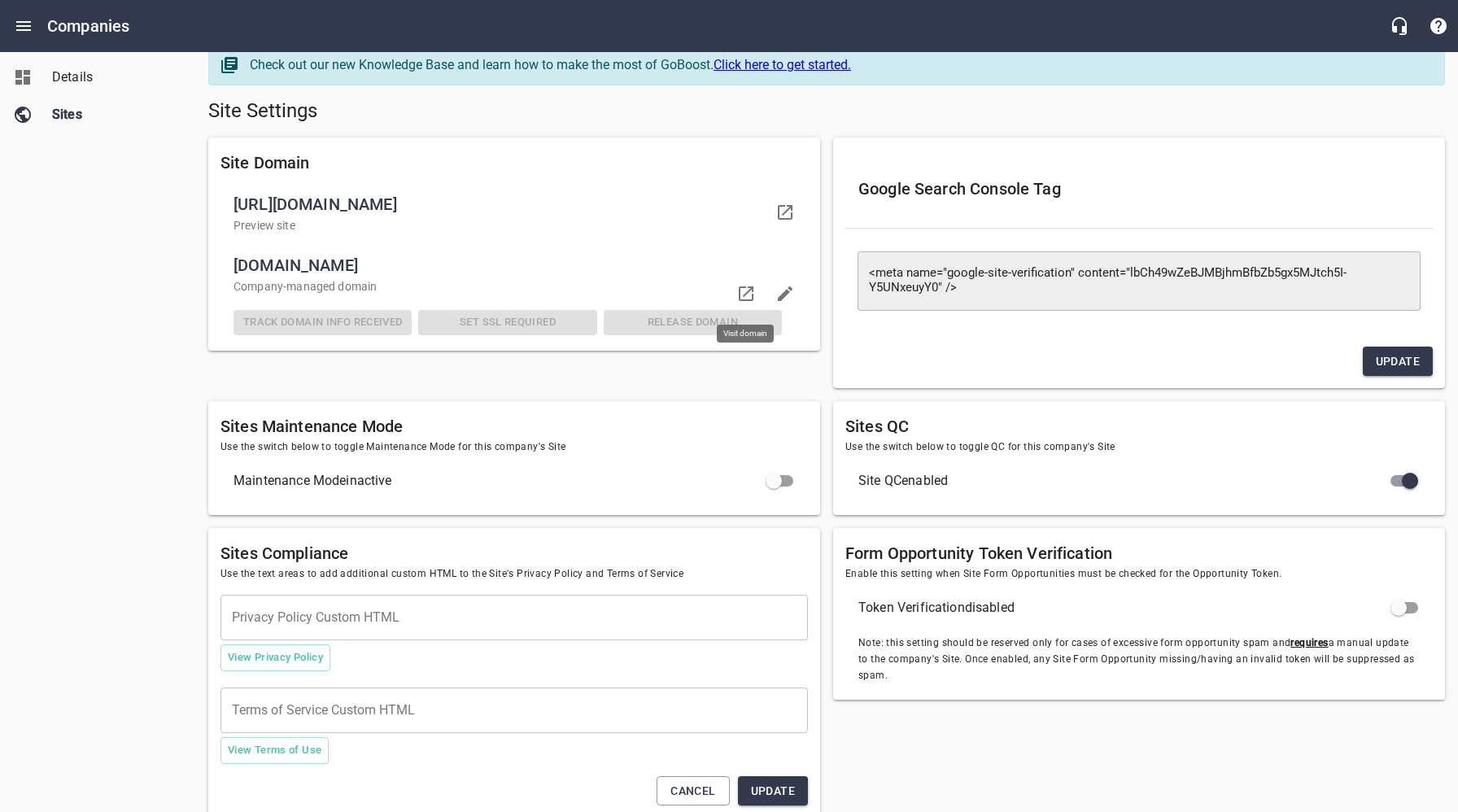
scroll to position [25, 0]
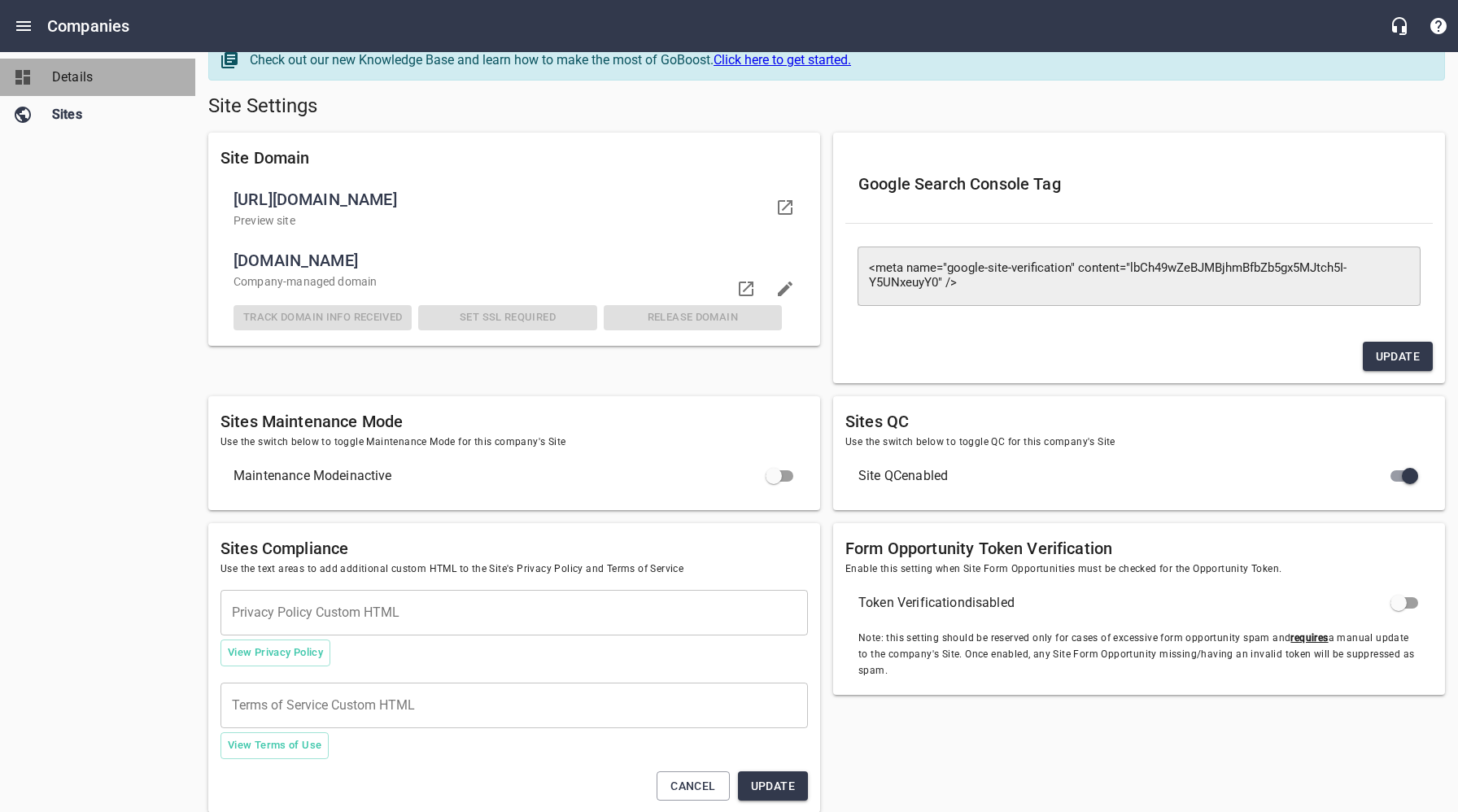
click at [68, 76] on span "Details" at bounding box center [114, 77] width 124 height 19
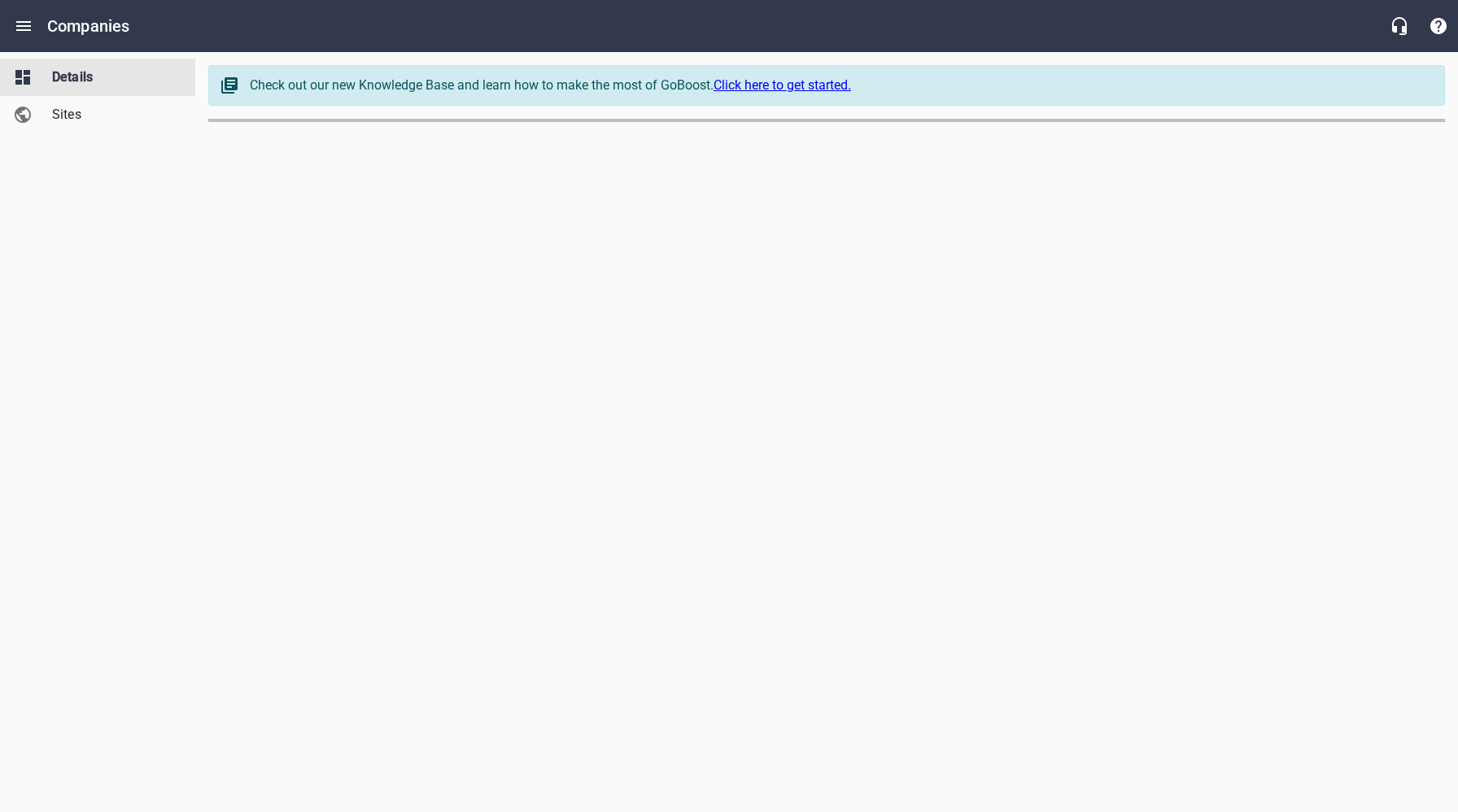
select select "[US_STATE]"
select select "63"
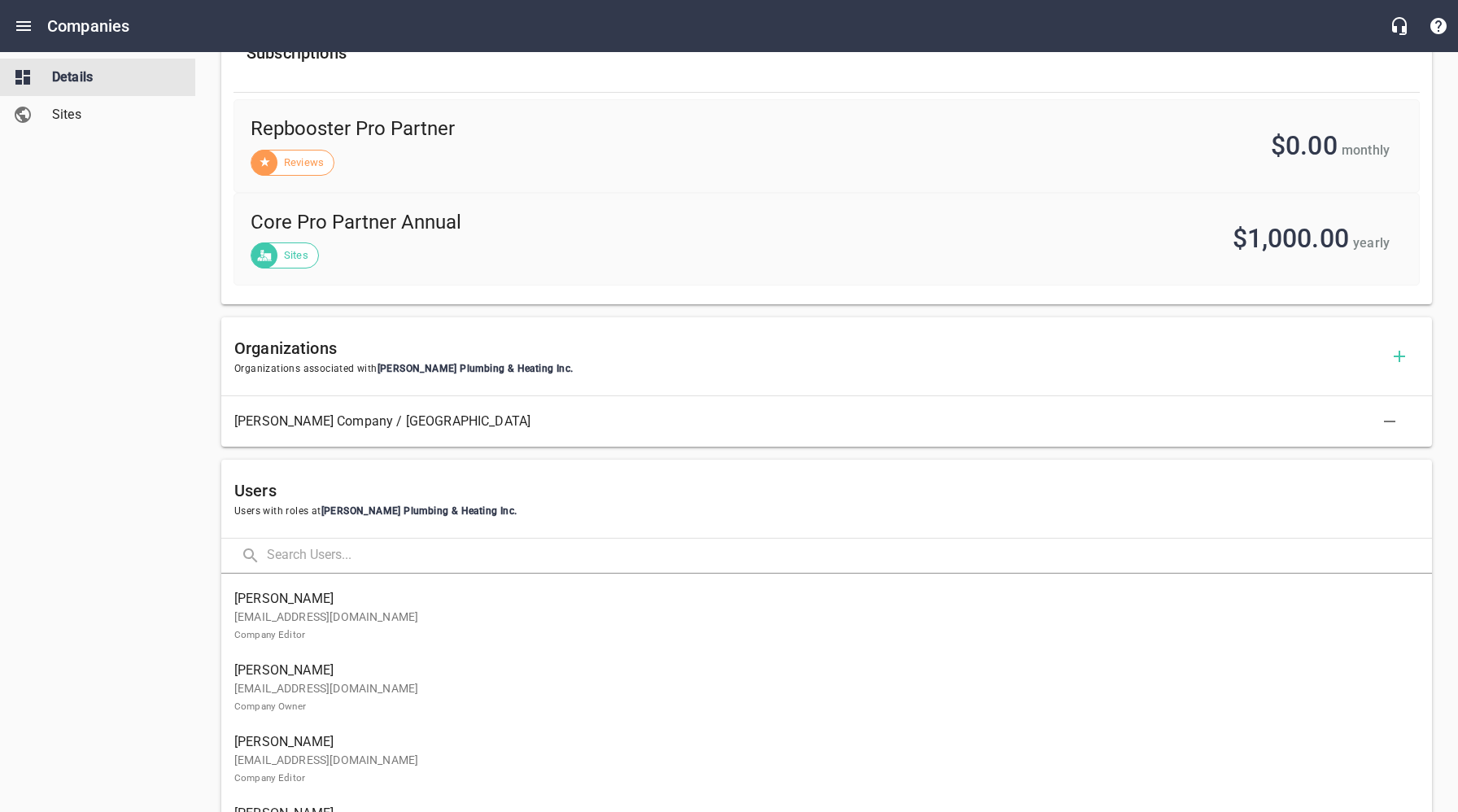
scroll to position [625, 0]
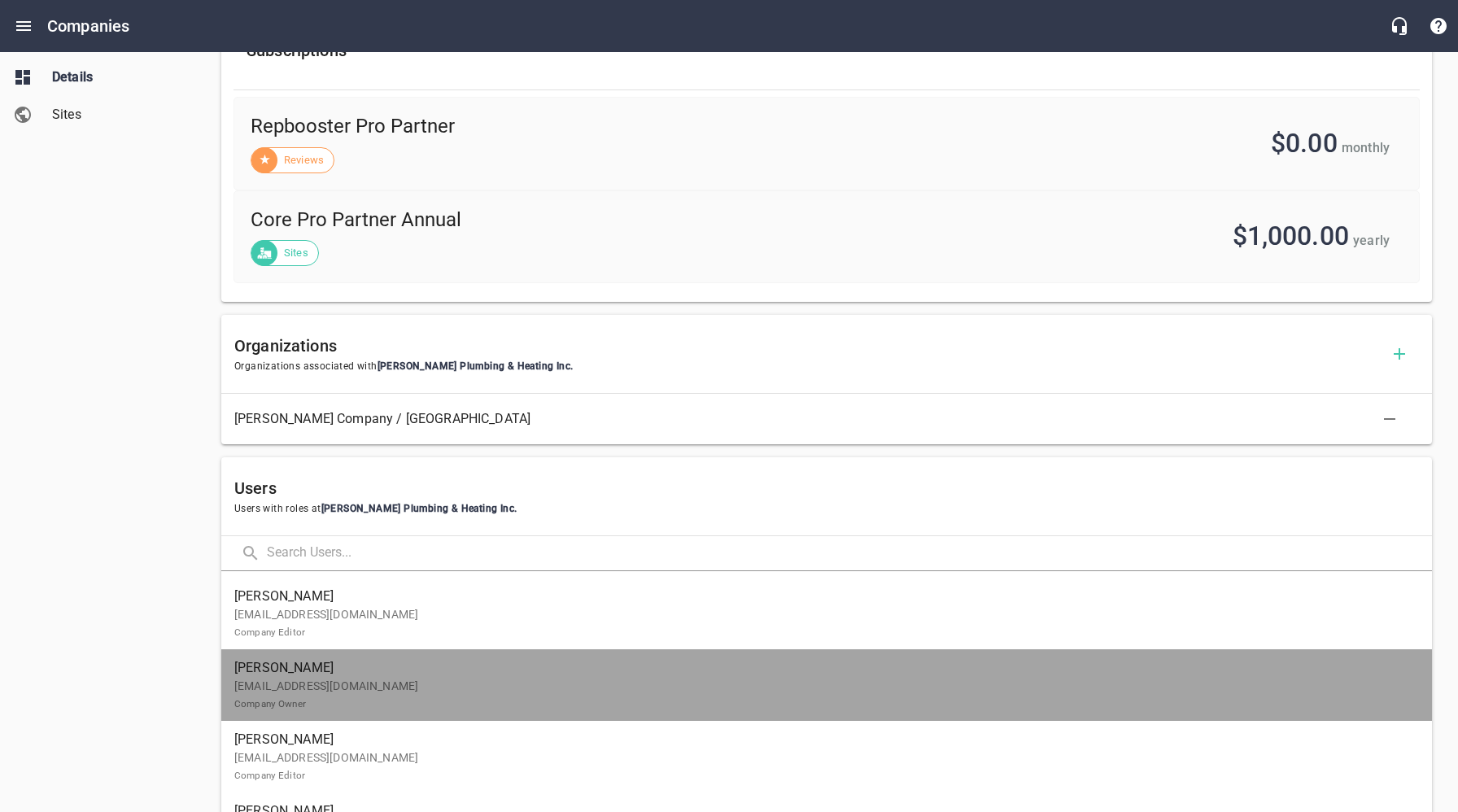
click at [364, 692] on p "hetzelpb@yahoo.com Company Owner" at bounding box center [820, 694] width 1172 height 34
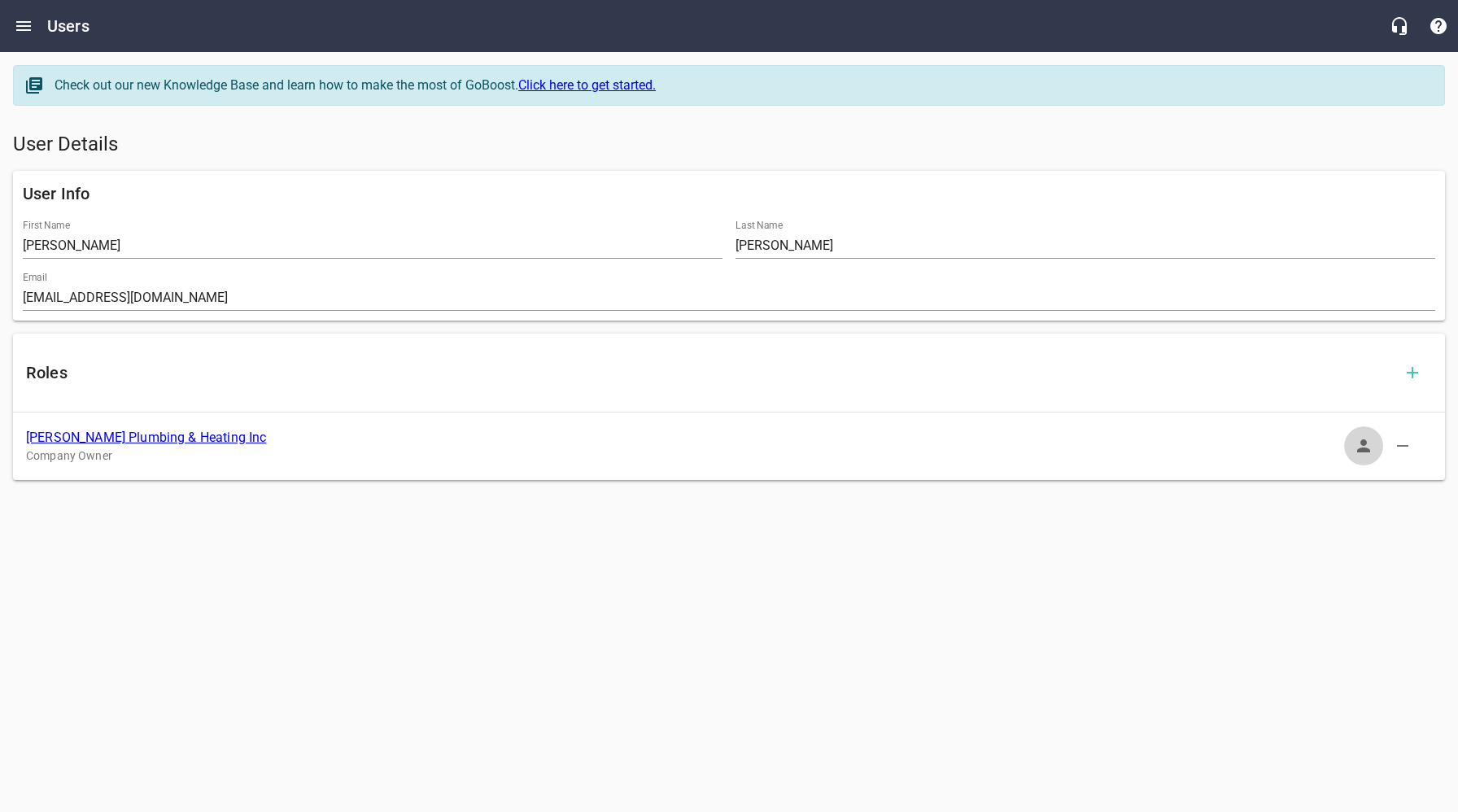
click at [1372, 446] on icon "button" at bounding box center [1363, 446] width 19 height 19
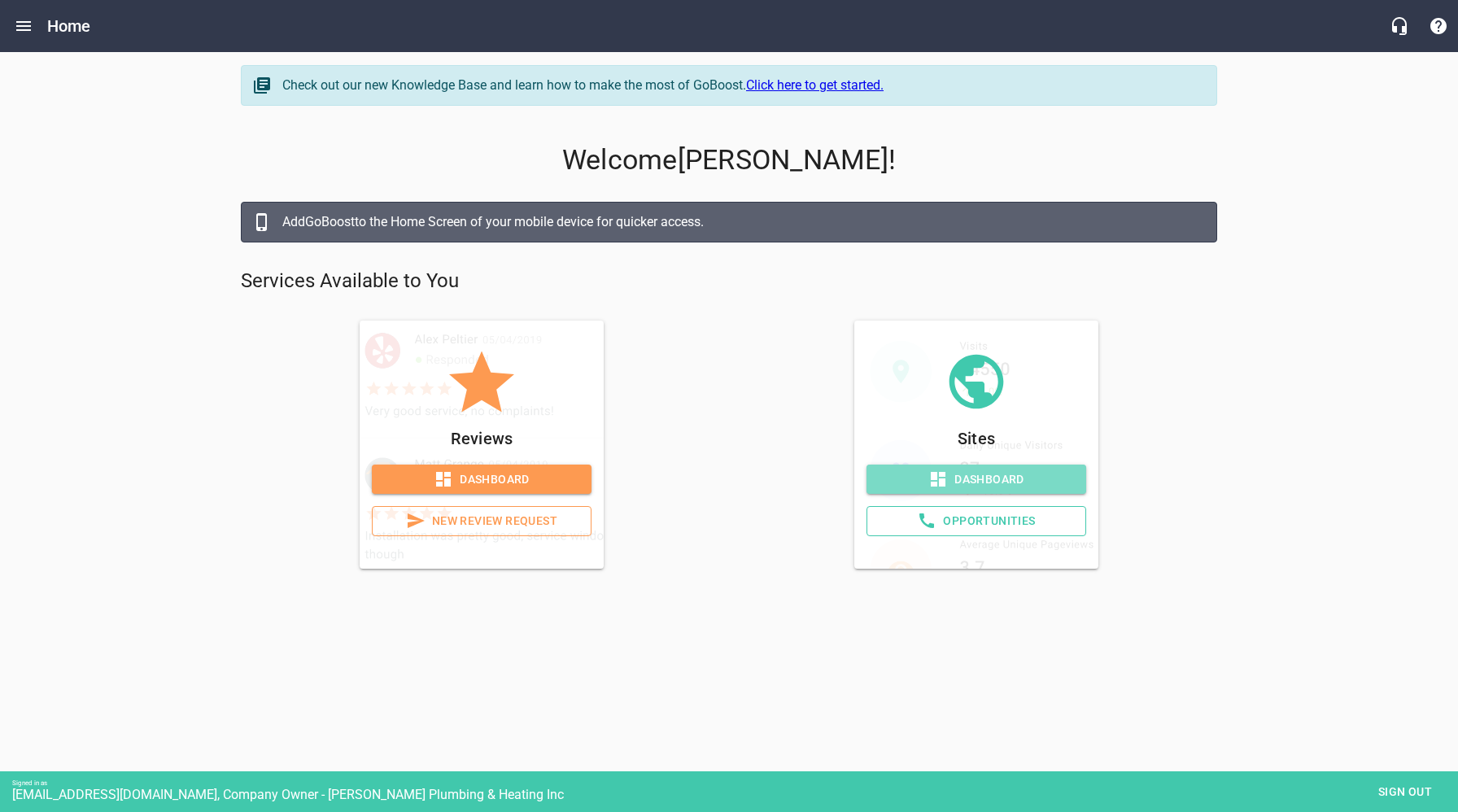
click at [977, 476] on span "Dashboard" at bounding box center [976, 480] width 194 height 20
